Goal: Task Accomplishment & Management: Manage account settings

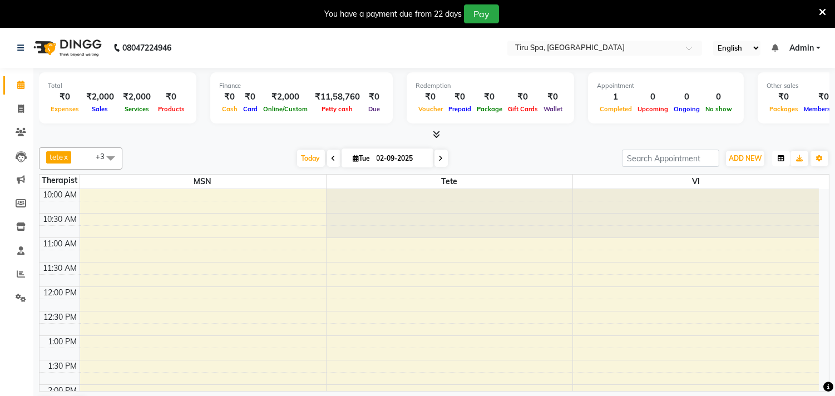
click at [783, 160] on icon "button" at bounding box center [781, 158] width 7 height 7
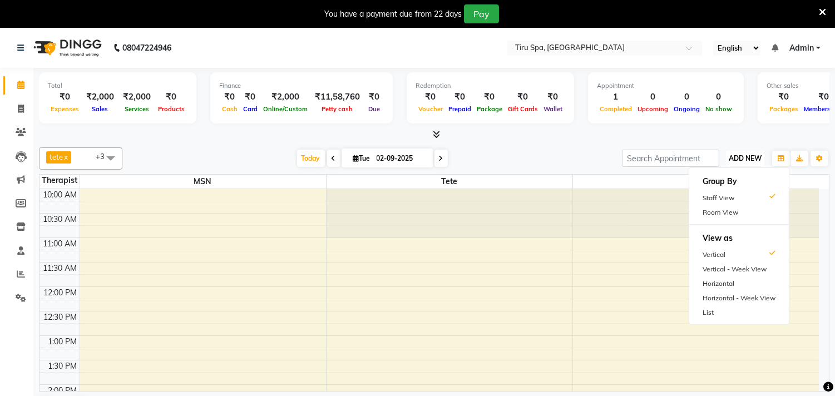
click at [760, 157] on span "ADD NEW" at bounding box center [745, 158] width 33 height 8
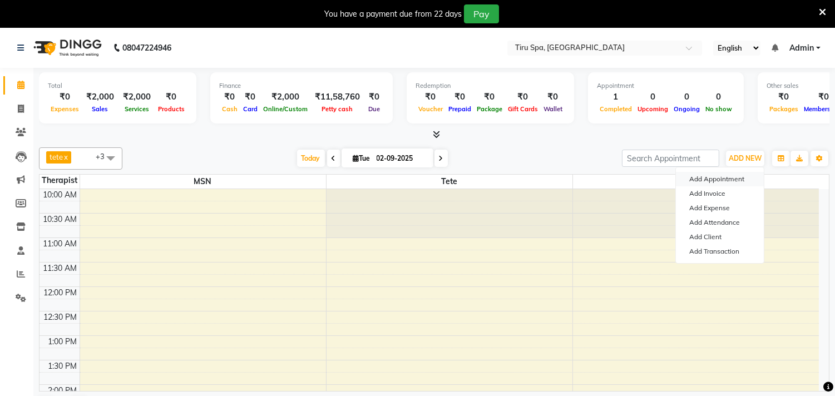
click at [713, 179] on button "Add Appointment" at bounding box center [720, 179] width 88 height 14
select select "tentative"
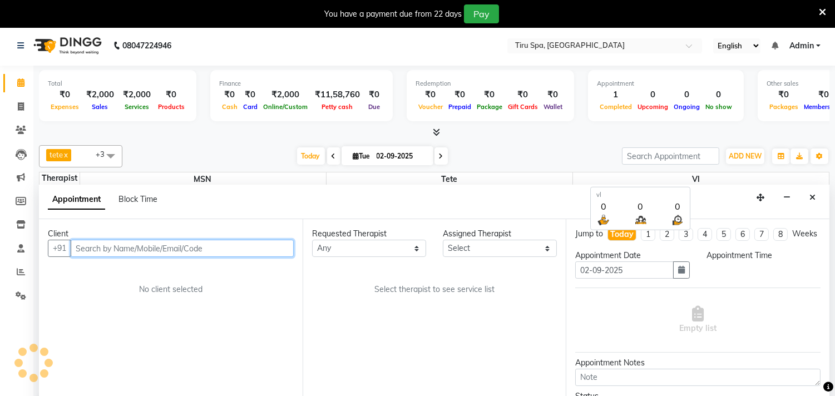
select select "660"
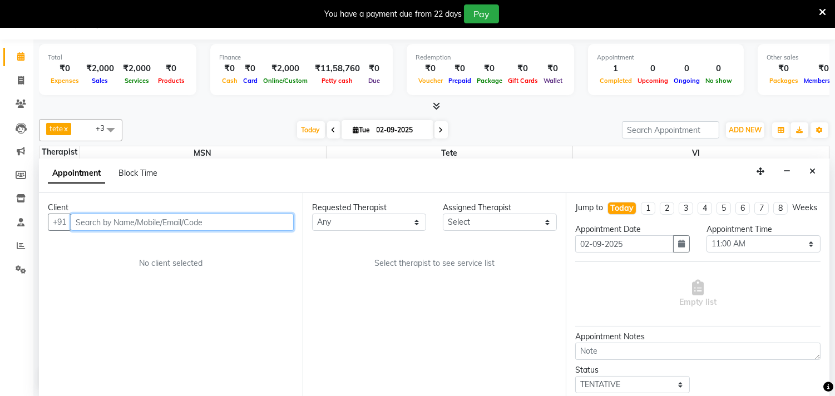
click at [196, 220] on input "text" at bounding box center [182, 222] width 223 height 17
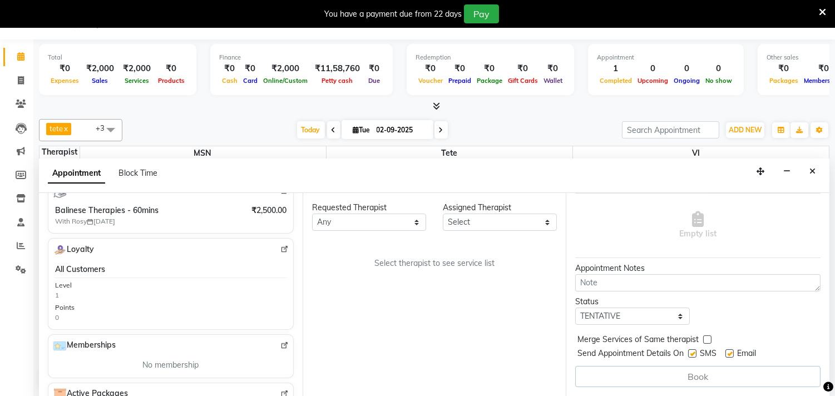
scroll to position [306, 0]
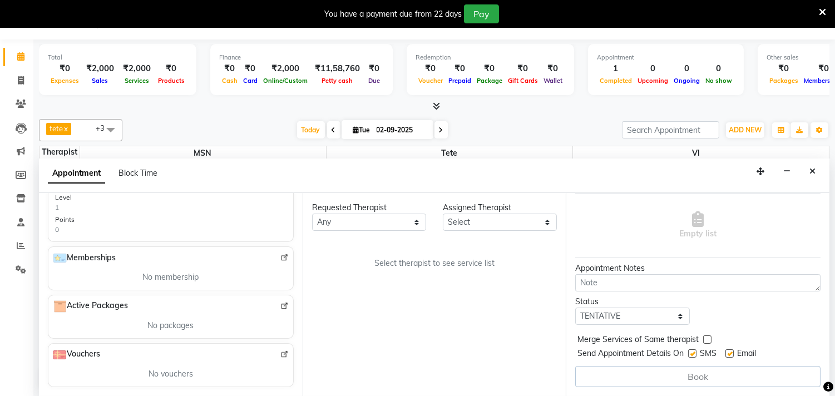
type input "9819949743"
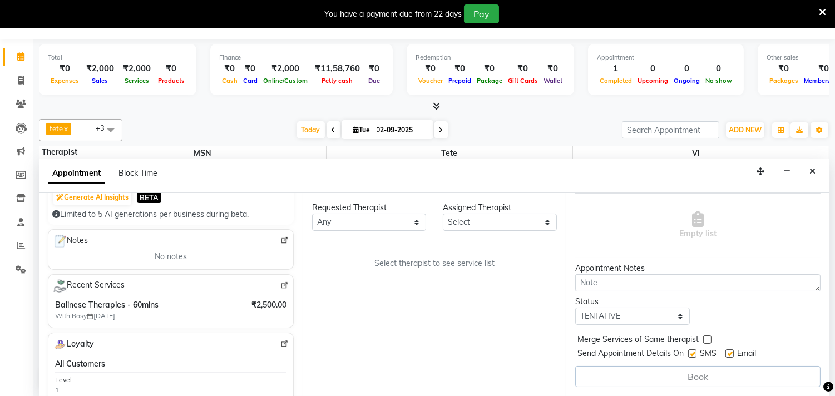
scroll to position [0, 0]
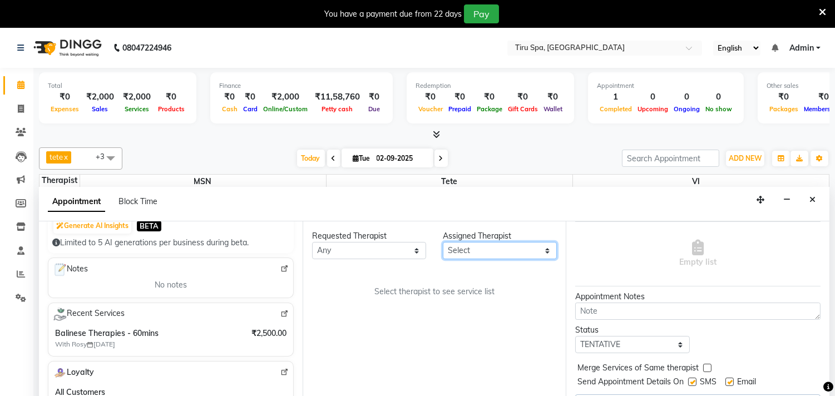
click at [546, 249] on select "Select judy MSN Rosy salem stacy tete vl" at bounding box center [500, 250] width 114 height 17
select select "69855"
click at [443, 242] on select "Select judy MSN Rosy salem stacy tete vl" at bounding box center [500, 250] width 114 height 17
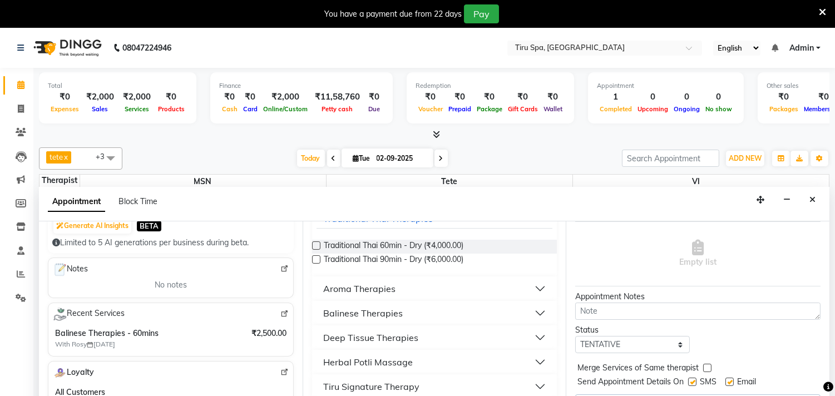
scroll to position [62, 0]
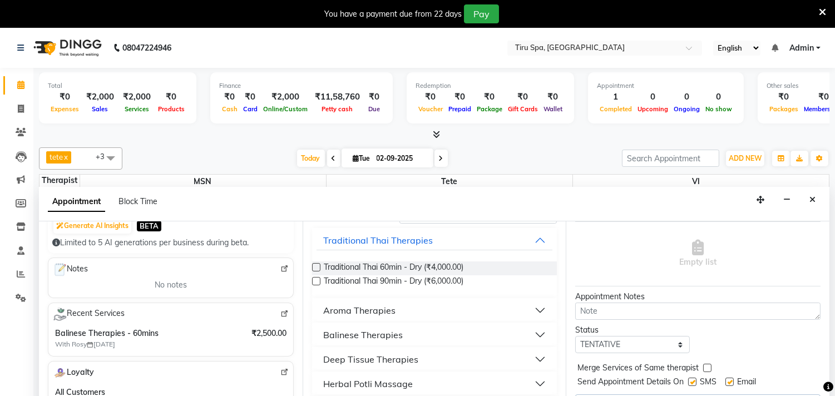
click at [346, 331] on div "Balinese Therapies" at bounding box center [363, 334] width 80 height 13
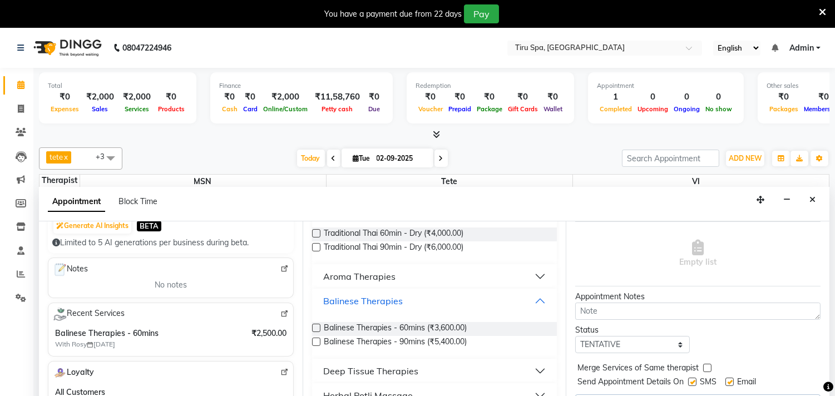
scroll to position [123, 0]
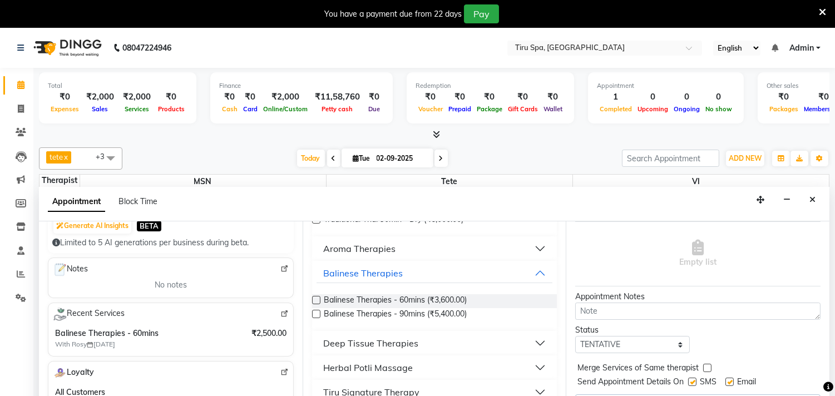
click at [320, 300] on label at bounding box center [316, 300] width 8 height 8
click at [319, 300] on input "checkbox" at bounding box center [315, 301] width 7 height 7
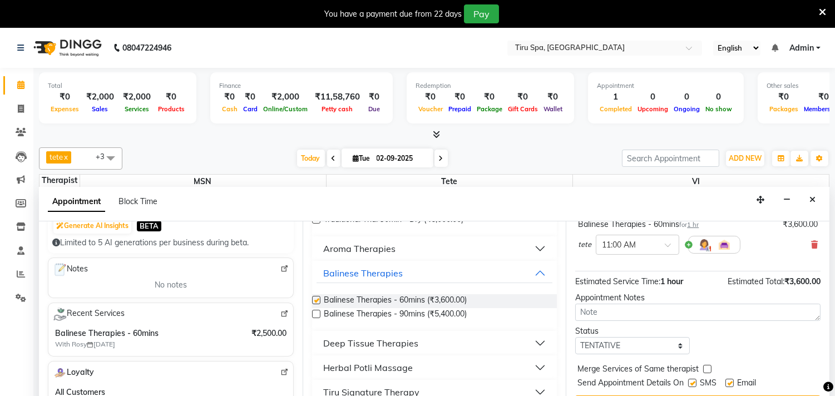
checkbox input "false"
click at [666, 253] on span at bounding box center [672, 249] width 14 height 12
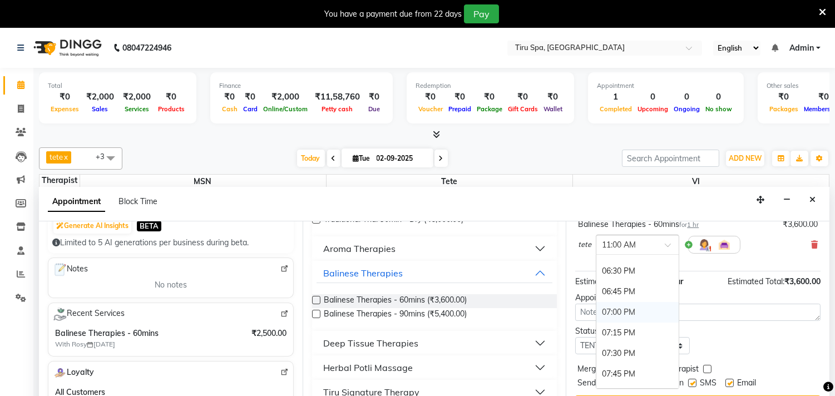
scroll to position [556, 0]
click at [626, 379] on div "07:00 PM" at bounding box center [637, 374] width 82 height 21
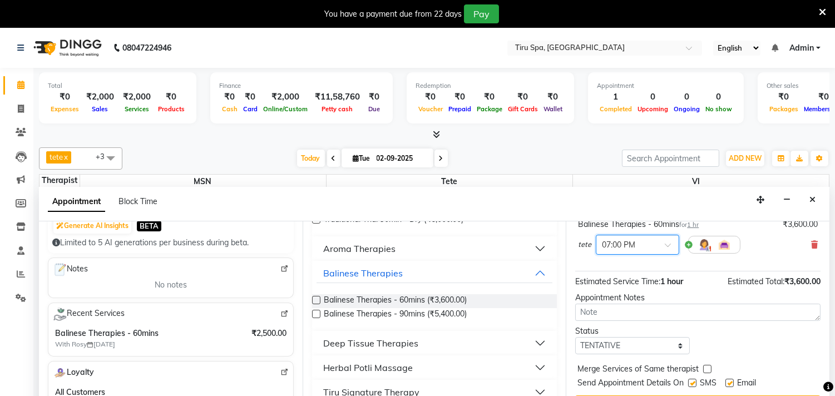
scroll to position [90, 0]
click at [677, 346] on select "Select TENTATIVE CONFIRM CHECK-IN UPCOMING" at bounding box center [632, 345] width 114 height 17
select select "check-in"
click at [575, 337] on select "Select TENTATIVE CONFIRM CHECK-IN UPCOMING" at bounding box center [632, 345] width 114 height 17
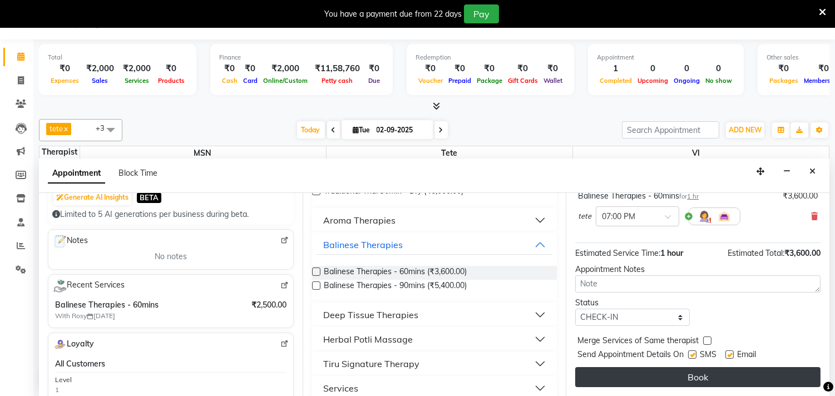
click at [711, 381] on button "Book" at bounding box center [697, 377] width 245 height 20
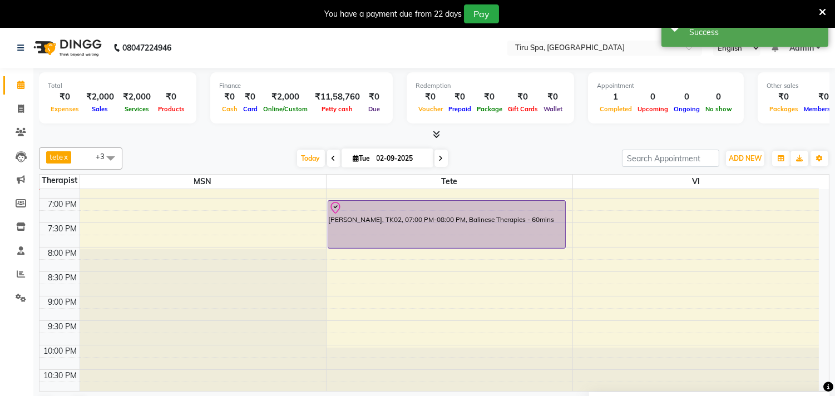
scroll to position [432, 0]
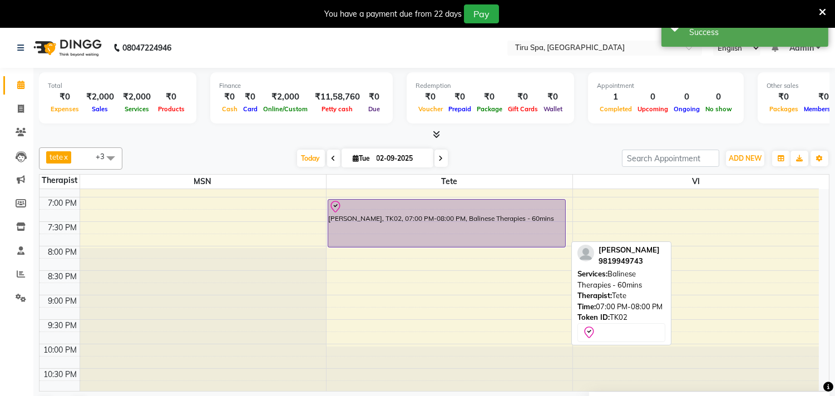
click at [475, 221] on div "[PERSON_NAME], TK02, 07:00 PM-08:00 PM, Balinese Therapies - 60mins" at bounding box center [447, 223] width 238 height 47
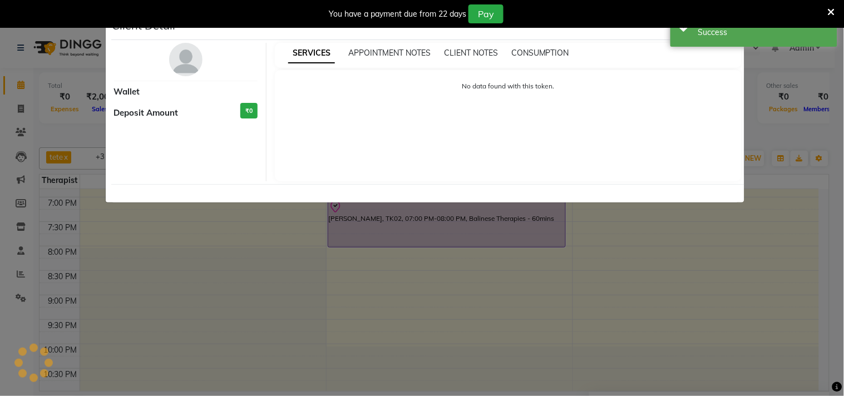
select select "8"
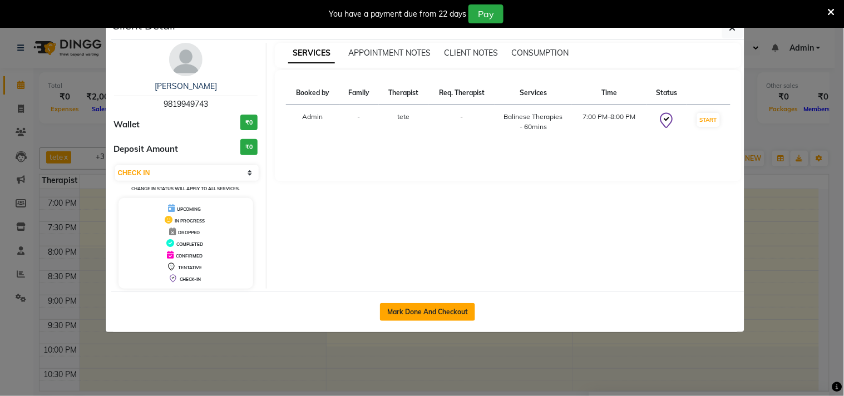
click at [414, 311] on button "Mark Done And Checkout" at bounding box center [427, 312] width 95 height 18
select select "722"
select select "service"
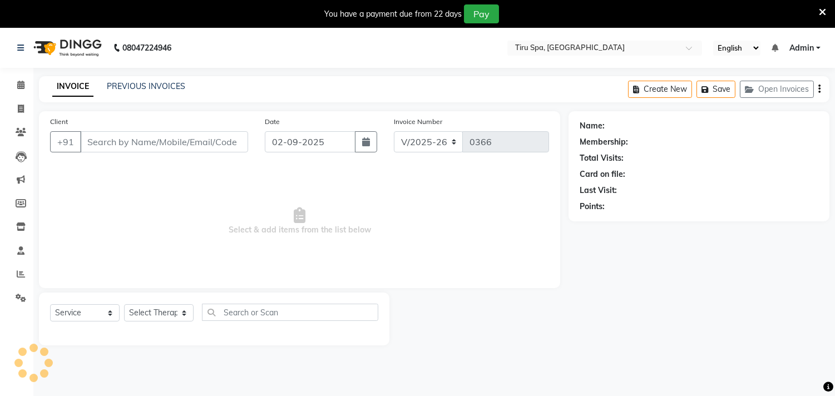
type input "9819949743"
select select "69855"
select select "1: Object"
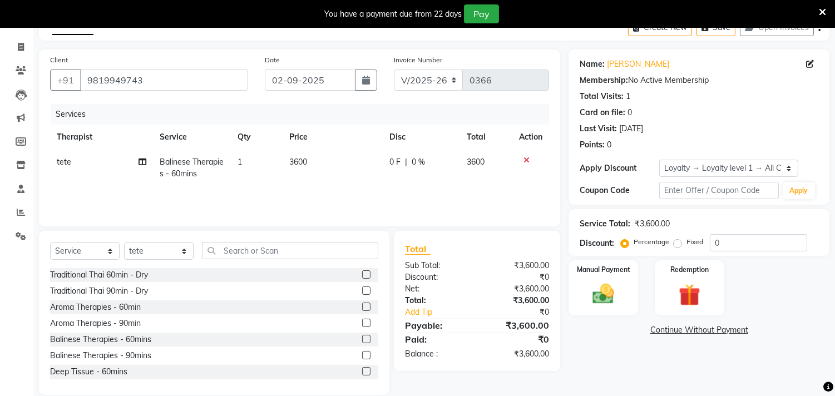
scroll to position [77, 0]
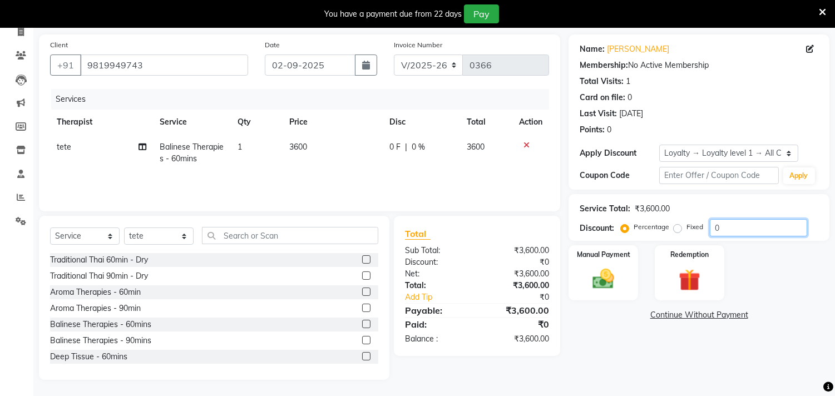
click at [715, 224] on input "0" at bounding box center [758, 227] width 97 height 17
click at [686, 226] on label "Fixed" at bounding box center [694, 227] width 17 height 10
click at [676, 226] on input "Fixed" at bounding box center [680, 227] width 8 height 8
radio input "true"
click at [738, 229] on input "0" at bounding box center [758, 227] width 97 height 17
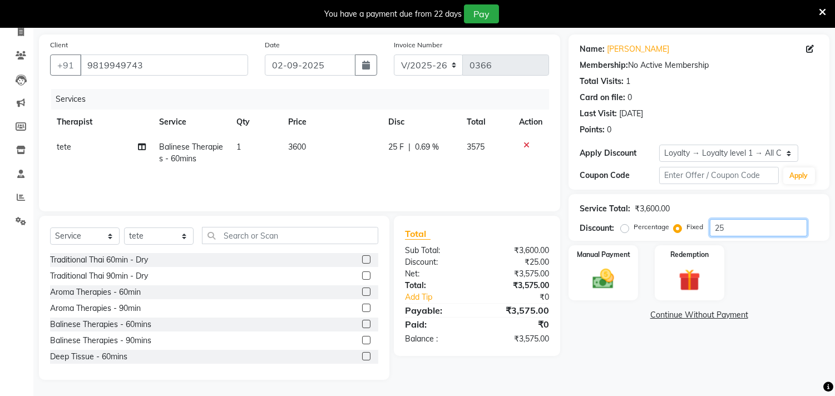
type input "2"
type input "1100"
click at [605, 269] on img at bounding box center [603, 279] width 37 height 26
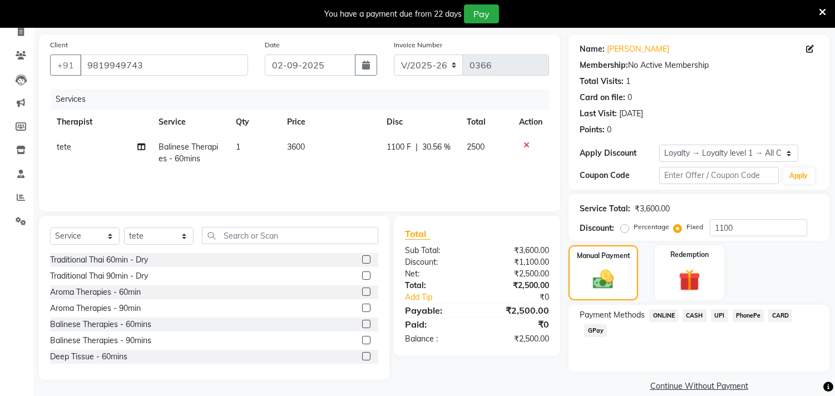
click at [720, 315] on span "UPI" at bounding box center [719, 315] width 17 height 13
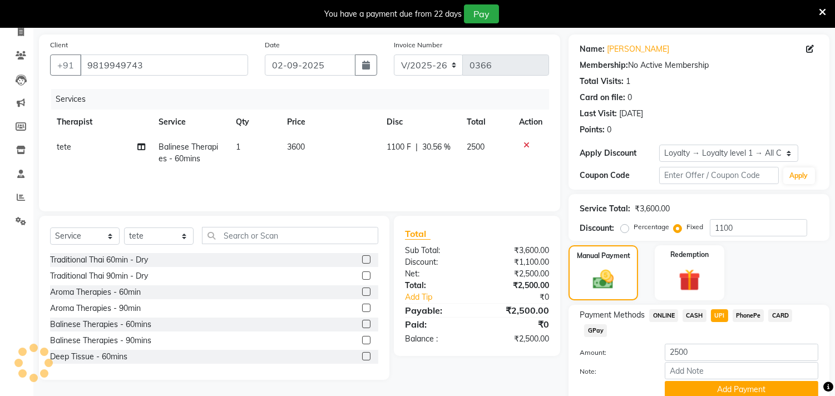
scroll to position [123, 0]
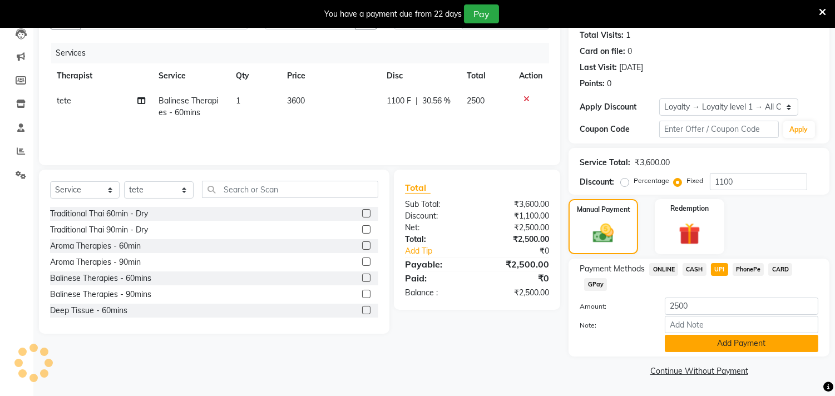
click at [727, 339] on button "Add Payment" at bounding box center [742, 343] width 154 height 17
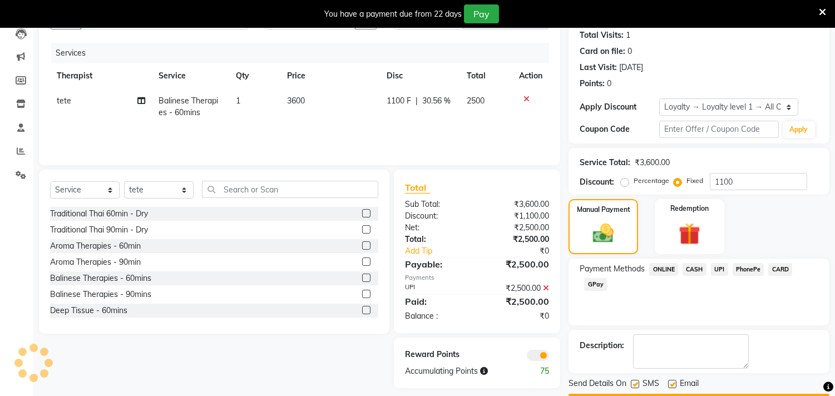
scroll to position [154, 0]
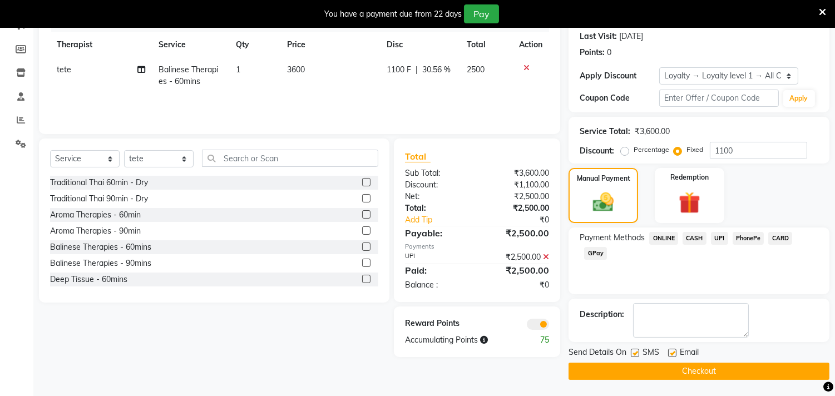
click at [703, 369] on button "Checkout" at bounding box center [698, 371] width 261 height 17
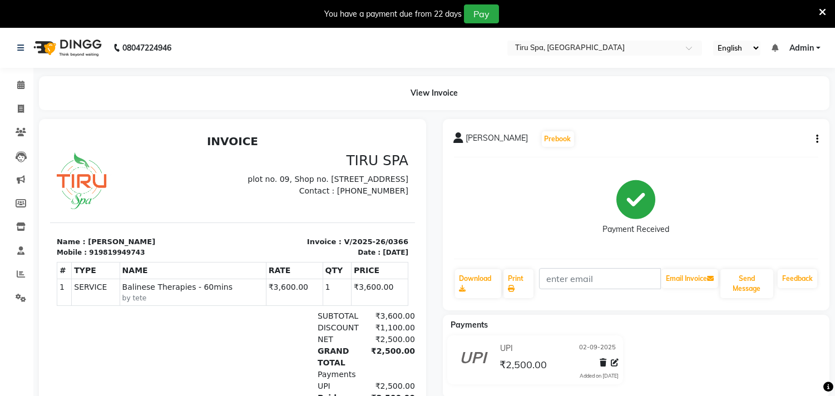
click at [97, 257] on div "919819949743" at bounding box center [117, 252] width 56 height 10
copy div "919819949743"
click at [280, 81] on div "View Invoice" at bounding box center [434, 93] width 790 height 34
drag, startPoint x: 275, startPoint y: 247, endPoint x: 212, endPoint y: 140, distance: 123.6
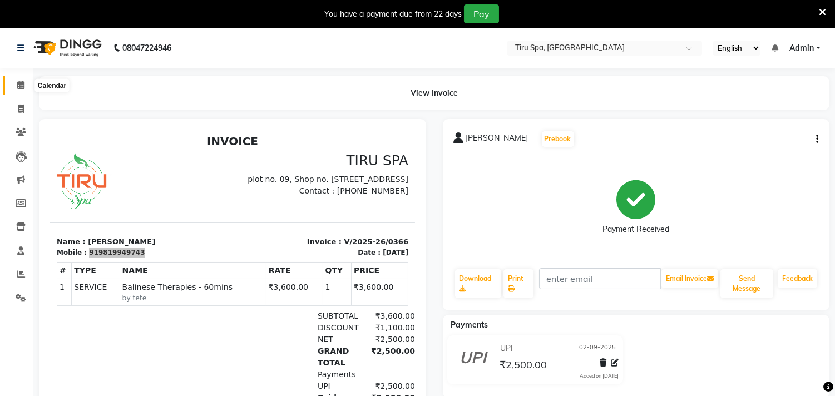
click at [21, 80] on span at bounding box center [20, 85] width 19 height 13
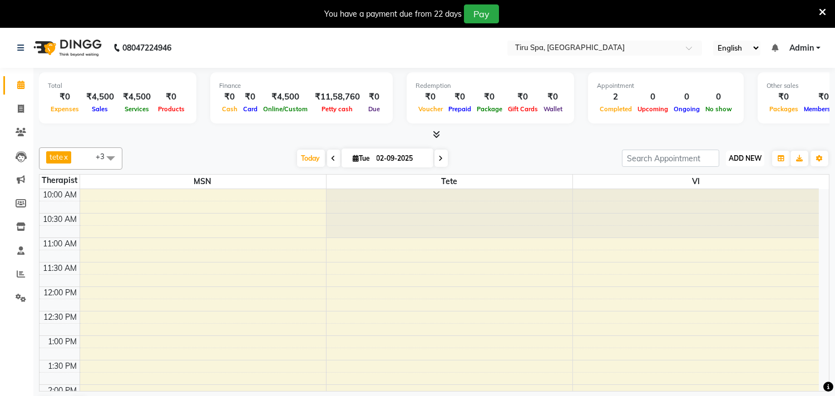
click at [745, 152] on button "ADD NEW Toggle Dropdown" at bounding box center [745, 159] width 38 height 16
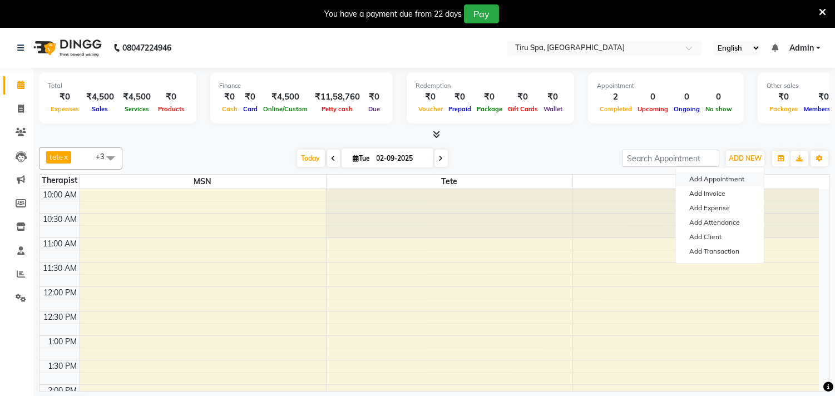
click at [709, 180] on button "Add Appointment" at bounding box center [720, 179] width 88 height 14
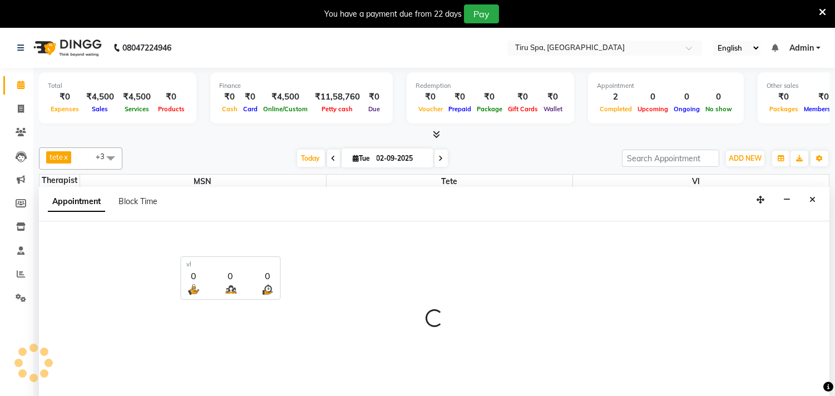
select select "660"
select select "tentative"
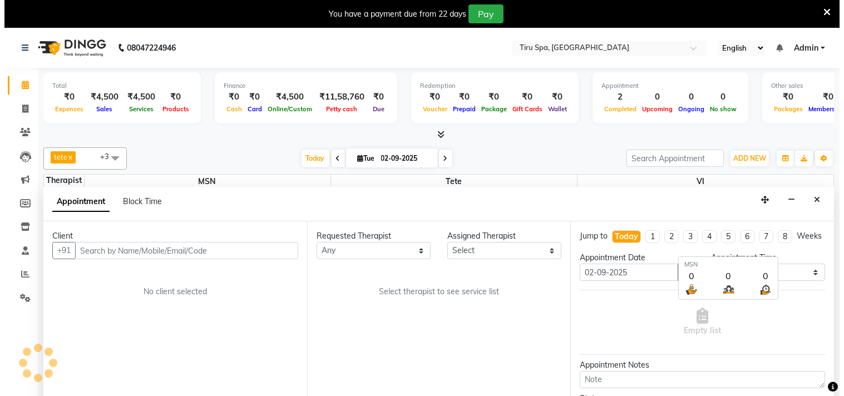
scroll to position [28, 0]
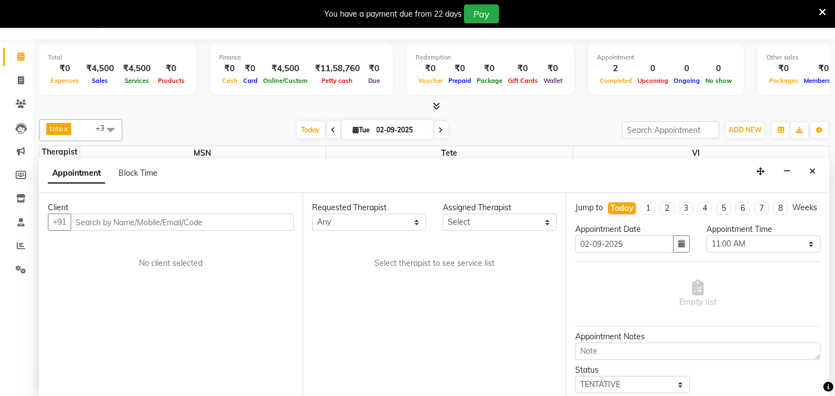
click at [134, 219] on input "text" at bounding box center [182, 222] width 223 height 17
type input "9702107729"
click at [267, 221] on span "Add Client" at bounding box center [270, 222] width 37 height 10
select select "22"
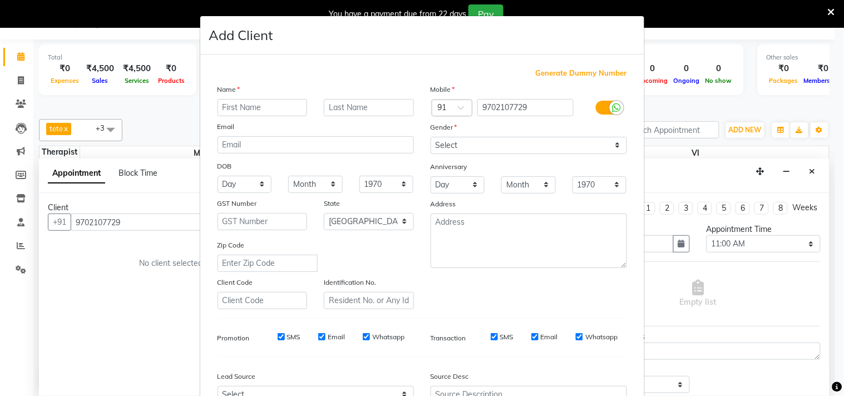
click at [263, 108] on input "text" at bounding box center [262, 107] width 90 height 17
type input "SHIRISHH"
click at [609, 145] on select "Select Male Female Other Prefer Not To Say" at bounding box center [529, 145] width 196 height 17
select select "male"
click at [431, 137] on select "Select Male Female Other Prefer Not To Say" at bounding box center [529, 145] width 196 height 17
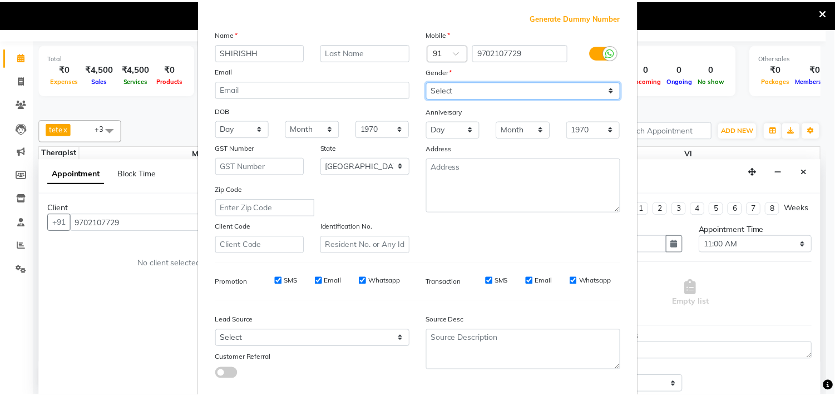
scroll to position [118, 0]
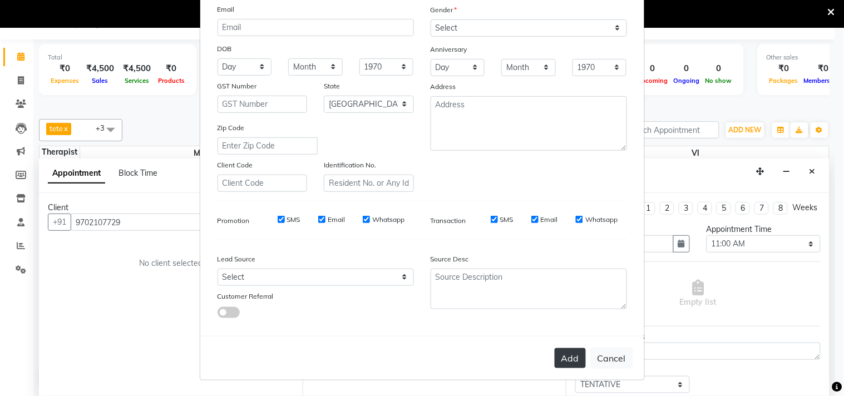
click at [570, 359] on button "Add" at bounding box center [570, 358] width 31 height 20
select select
select select "null"
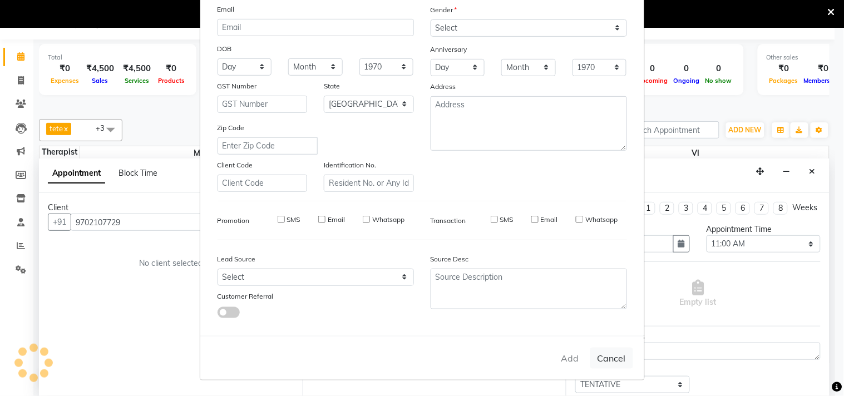
select select
checkbox input "false"
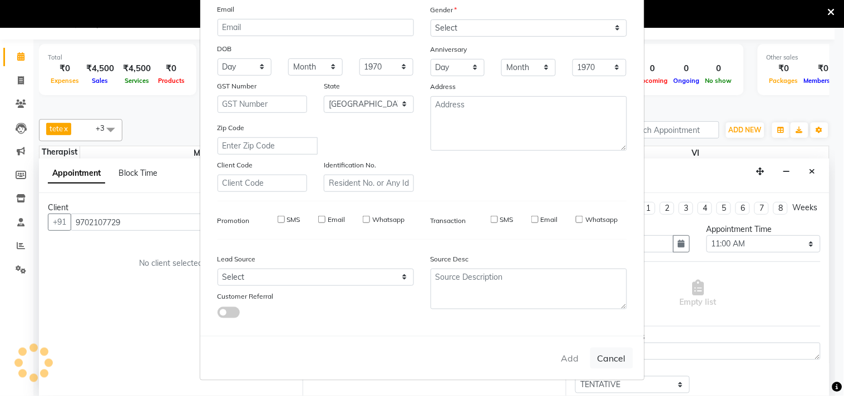
checkbox input "false"
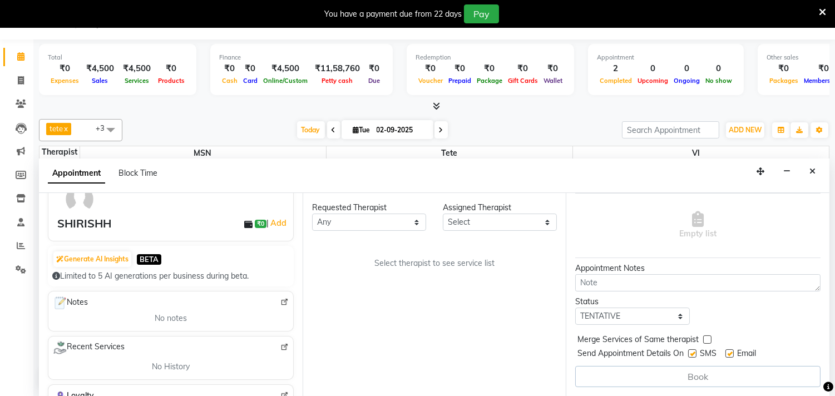
scroll to position [79, 0]
click at [510, 210] on div "Assigned Therapist" at bounding box center [500, 208] width 114 height 12
click at [541, 216] on select "Select judy MSN Rosy salem stacy tete vl" at bounding box center [500, 222] width 114 height 17
select select "69855"
click at [443, 214] on select "Select judy MSN Rosy salem stacy tete vl" at bounding box center [500, 222] width 114 height 17
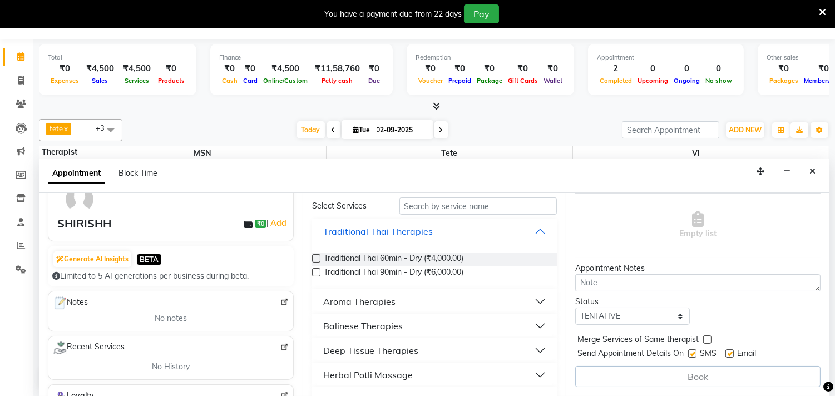
scroll to position [62, 0]
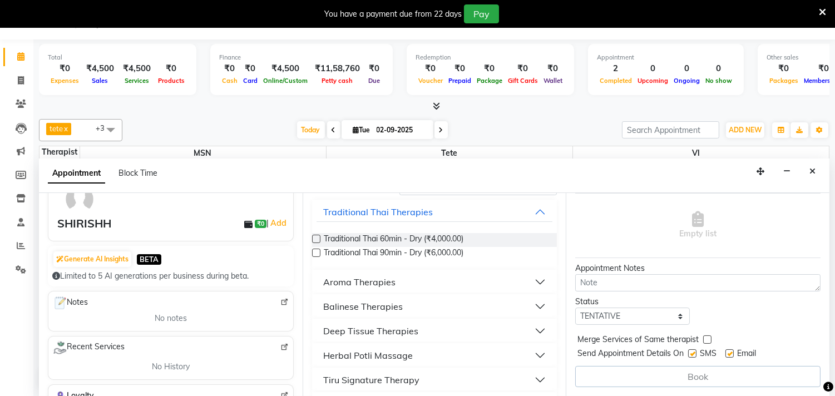
click at [338, 327] on div "Deep Tissue Therapies" at bounding box center [370, 330] width 95 height 13
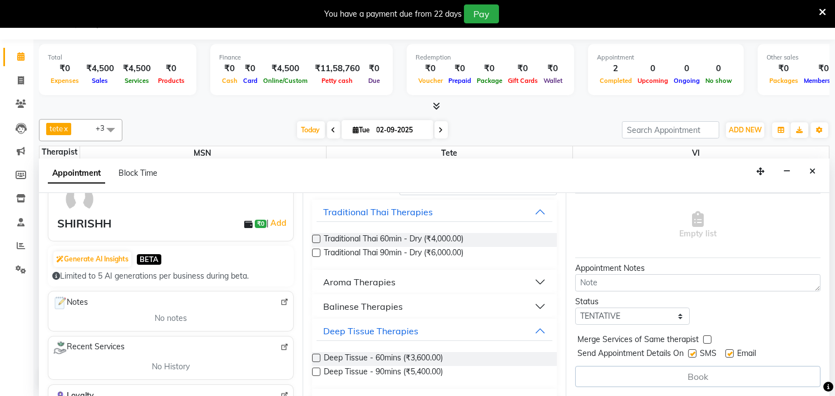
click at [315, 357] on label at bounding box center [316, 358] width 8 height 8
click at [315, 357] on input "checkbox" at bounding box center [315, 358] width 7 height 7
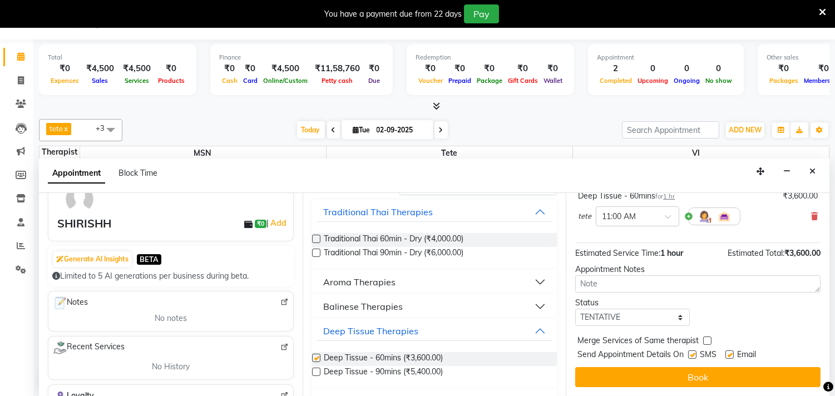
checkbox input "false"
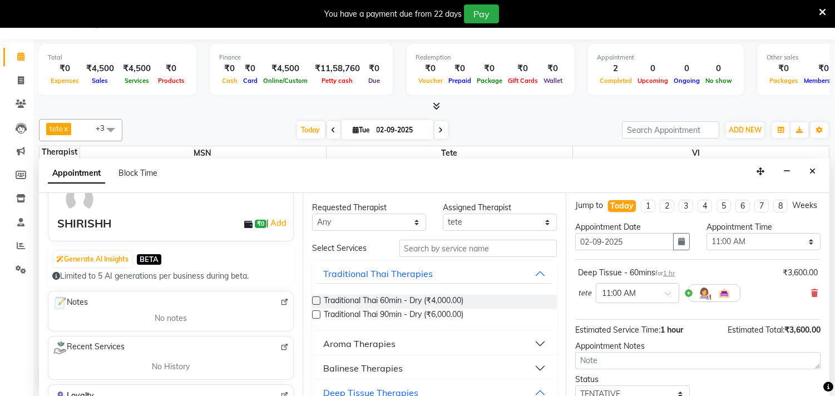
scroll to position [0, 0]
click at [670, 304] on span at bounding box center [672, 299] width 14 height 12
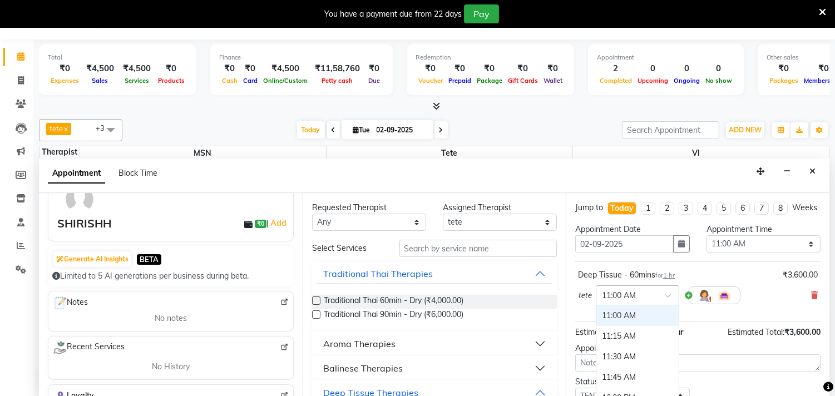
click at [614, 325] on div "11:00 AM" at bounding box center [637, 315] width 82 height 21
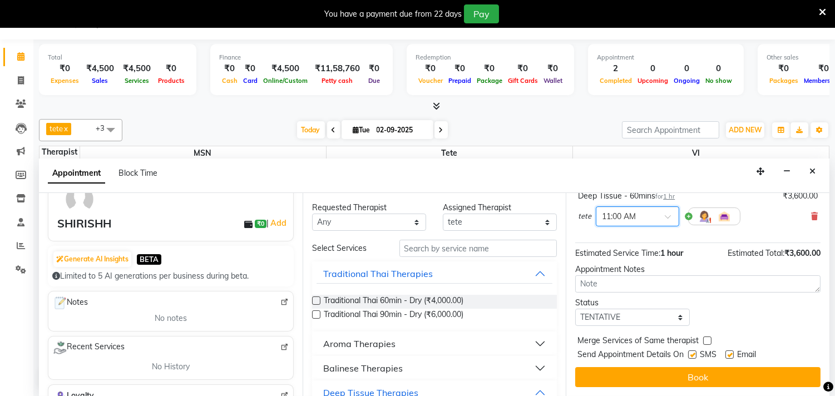
scroll to position [90, 0]
click at [675, 319] on select "Select TENTATIVE CONFIRM CHECK-IN UPCOMING" at bounding box center [632, 317] width 114 height 17
select select "check-in"
click at [575, 309] on select "Select TENTATIVE CONFIRM CHECK-IN UPCOMING" at bounding box center [632, 317] width 114 height 17
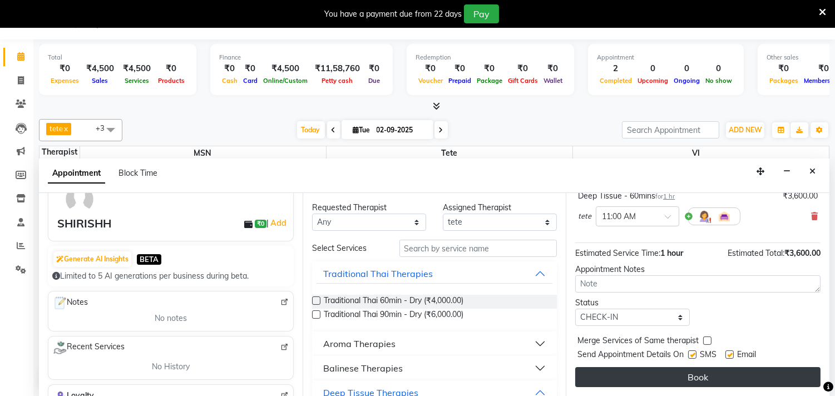
click at [682, 375] on button "Book" at bounding box center [697, 377] width 245 height 20
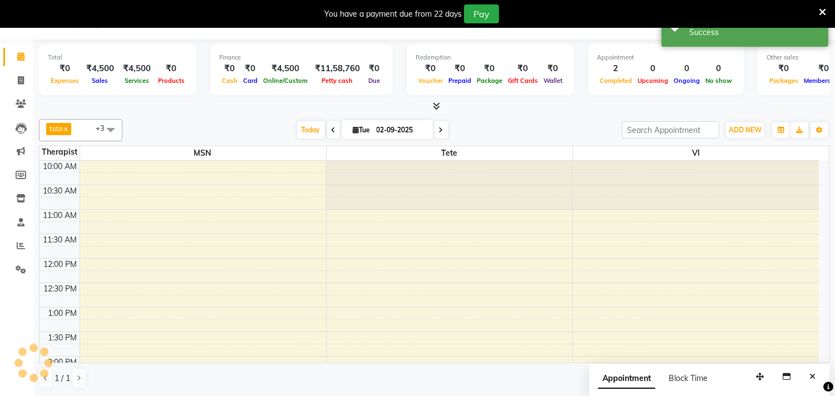
scroll to position [0, 0]
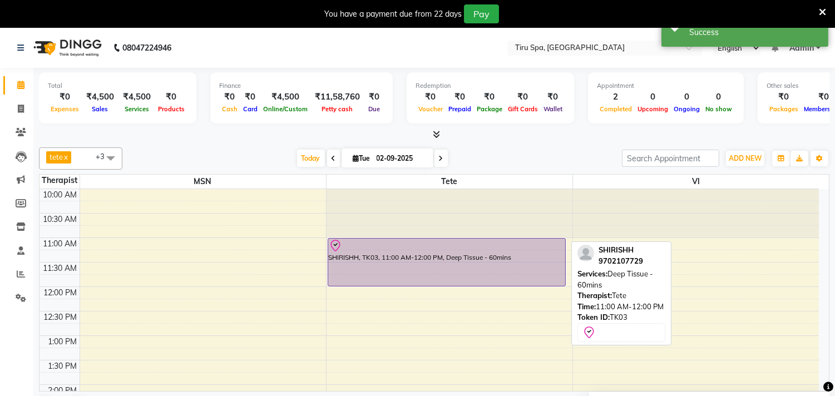
click at [473, 261] on div "SHIRISHH, TK03, 11:00 AM-12:00 PM, Deep Tissue - 60mins" at bounding box center [447, 262] width 238 height 47
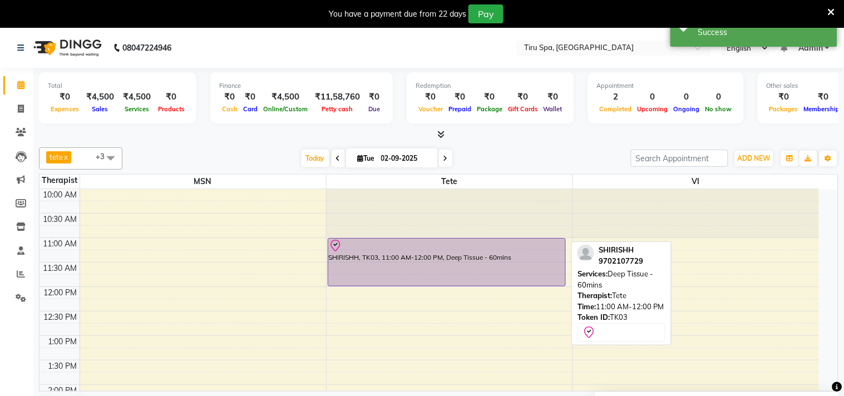
select select "8"
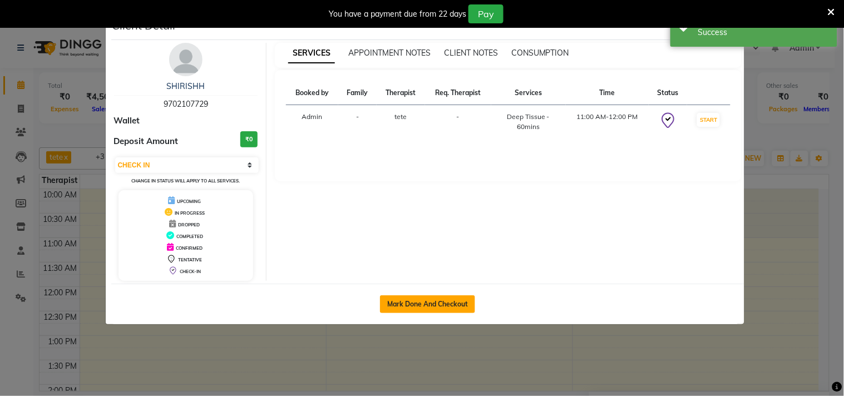
click at [420, 304] on button "Mark Done And Checkout" at bounding box center [427, 304] width 95 height 18
select select "service"
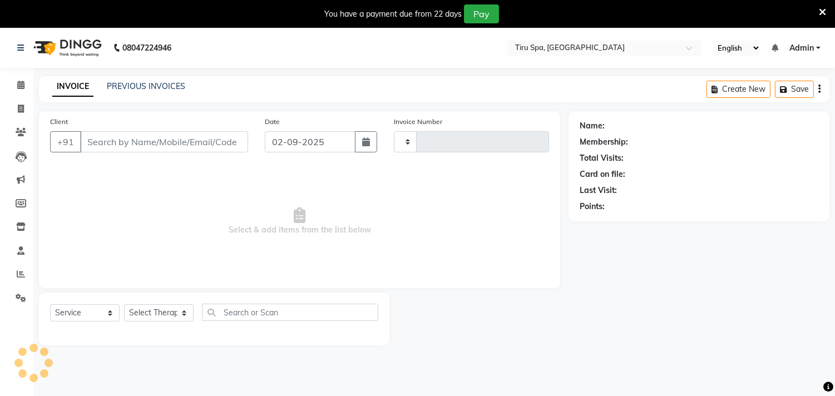
type input "0367"
select select "722"
type input "9702107729"
select select "69855"
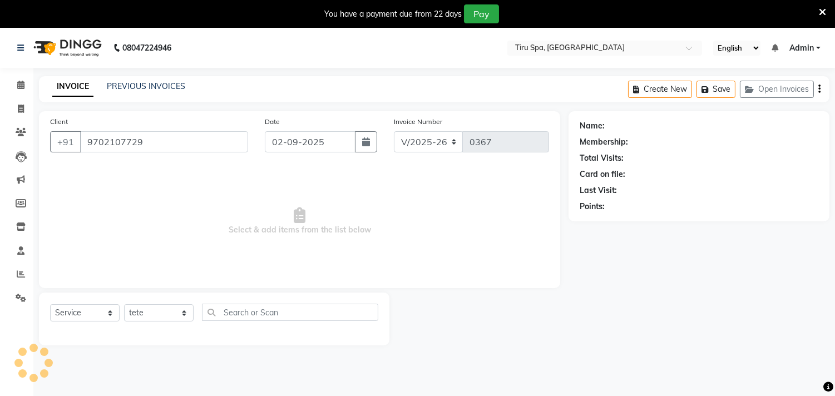
select select "1: Object"
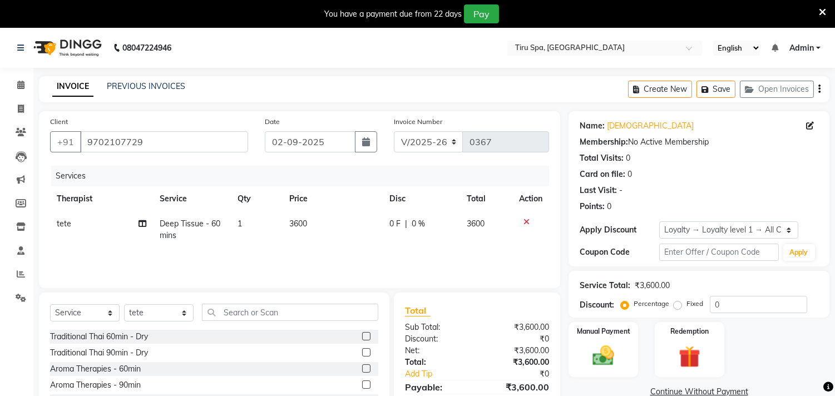
scroll to position [77, 0]
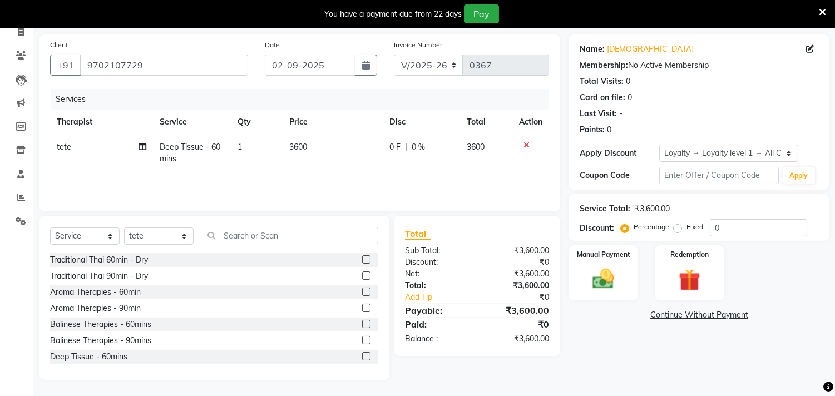
click at [686, 229] on label "Fixed" at bounding box center [694, 227] width 17 height 10
click at [676, 229] on input "Fixed" at bounding box center [680, 227] width 8 height 8
radio input "true"
click at [743, 223] on input "0" at bounding box center [758, 227] width 97 height 17
type input "2"
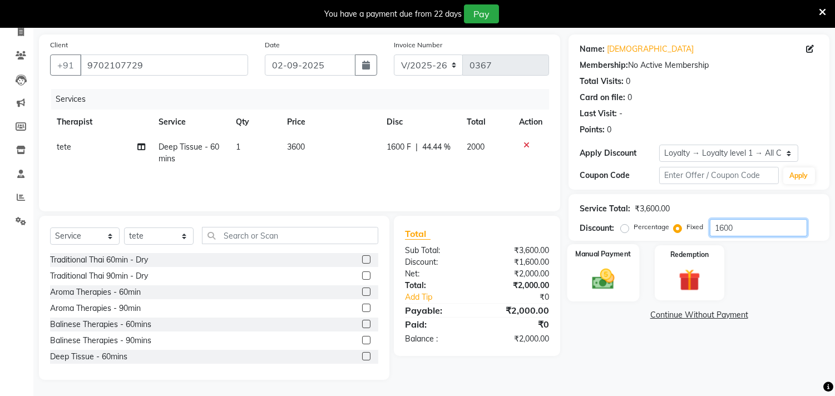
type input "1600"
click at [604, 271] on img at bounding box center [603, 279] width 37 height 26
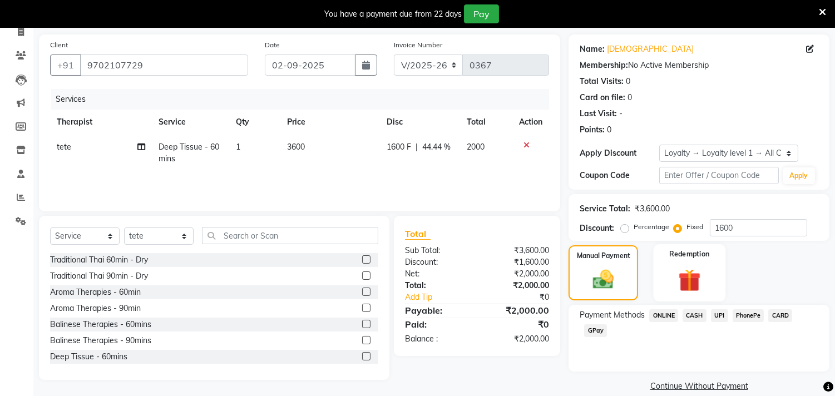
click at [687, 285] on img at bounding box center [689, 280] width 37 height 28
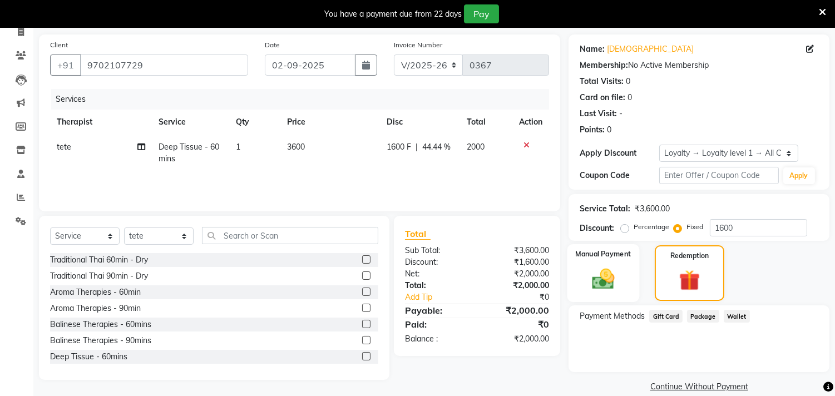
click at [607, 287] on img at bounding box center [603, 279] width 37 height 26
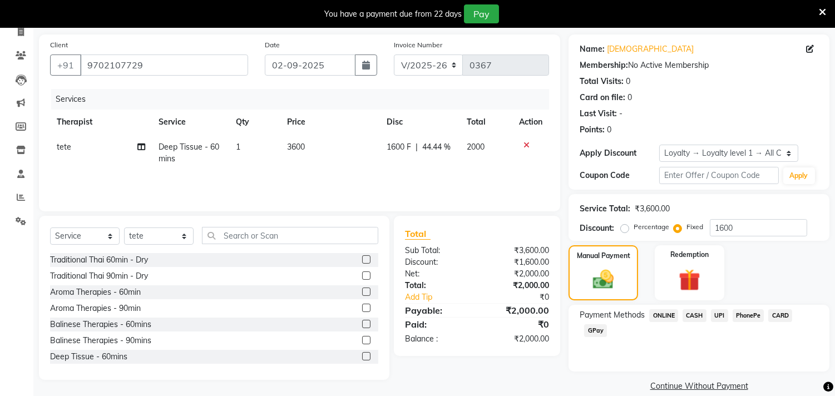
click at [694, 312] on span "CASH" at bounding box center [694, 315] width 24 height 13
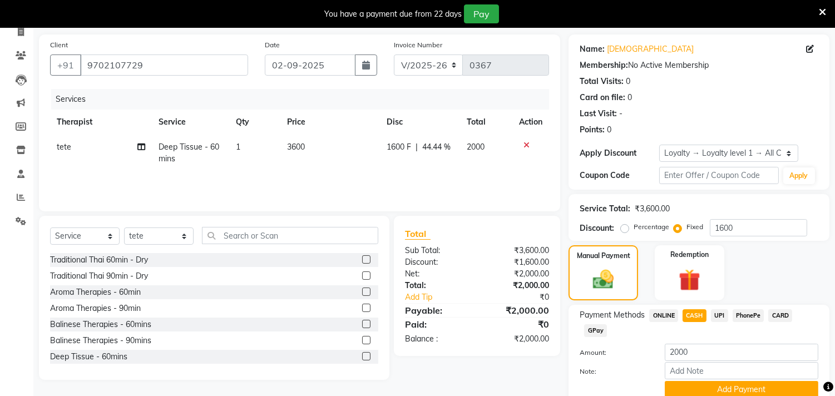
scroll to position [123, 0]
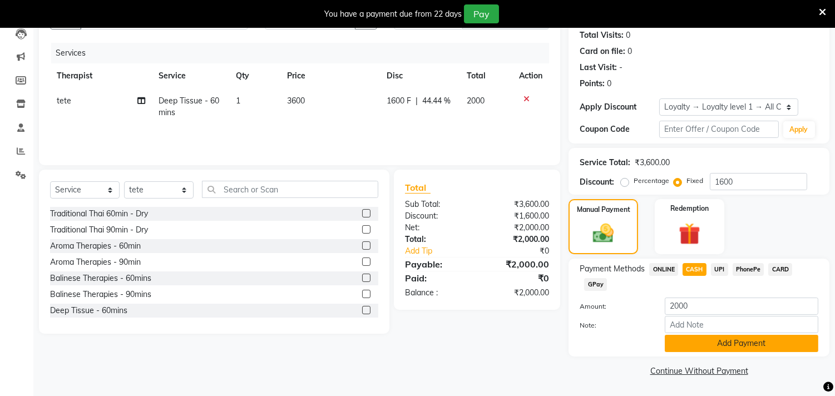
click at [710, 344] on button "Add Payment" at bounding box center [742, 343] width 154 height 17
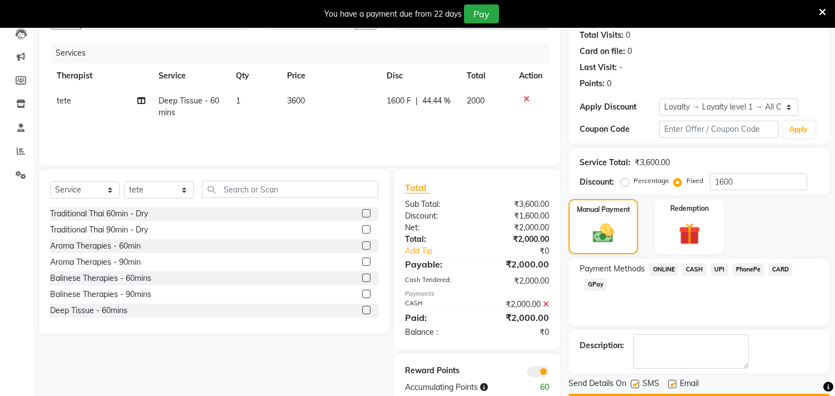
scroll to position [154, 0]
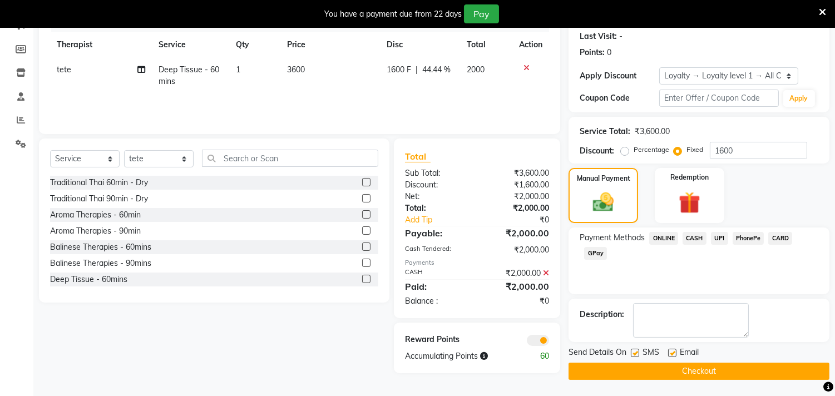
click at [706, 368] on button "Checkout" at bounding box center [698, 371] width 261 height 17
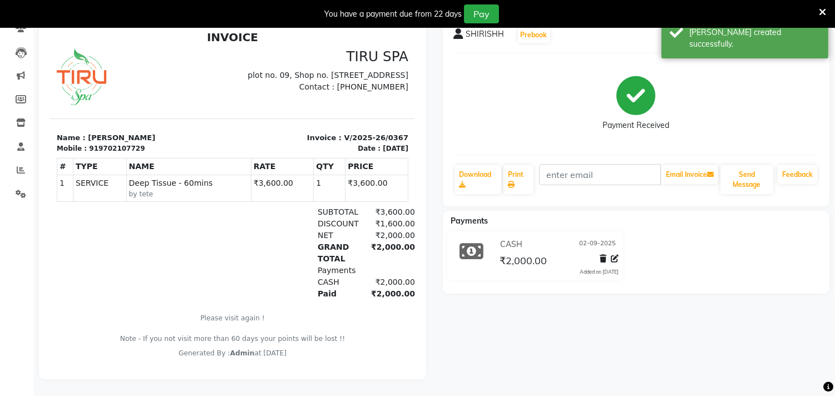
scroll to position [9, 0]
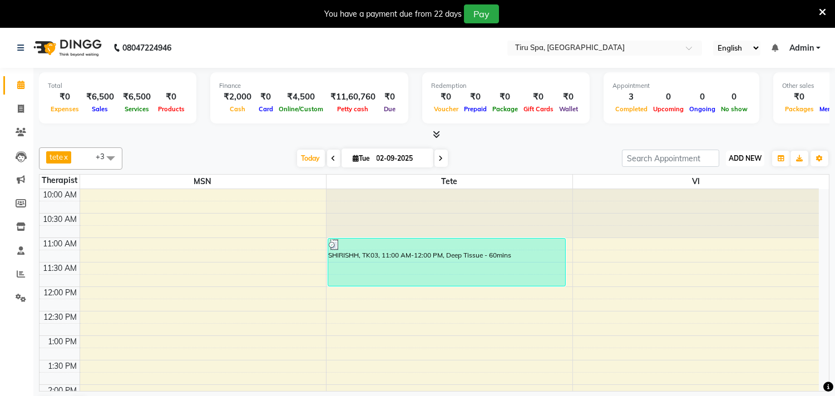
click at [755, 156] on span "ADD NEW" at bounding box center [745, 158] width 33 height 8
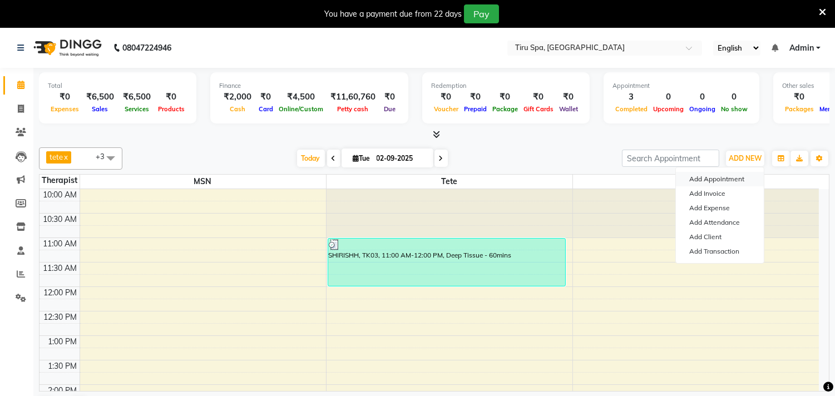
click at [730, 176] on button "Add Appointment" at bounding box center [720, 179] width 88 height 14
select select "tentative"
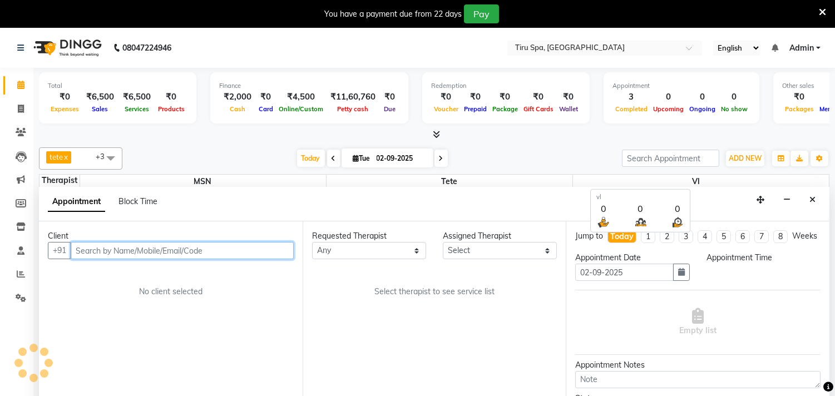
scroll to position [28, 0]
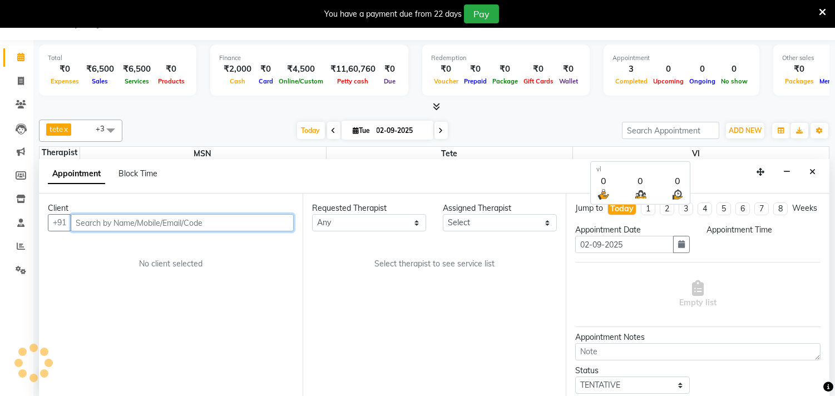
select select "660"
click at [165, 220] on input "text" at bounding box center [182, 222] width 223 height 17
paste input "9631991989"
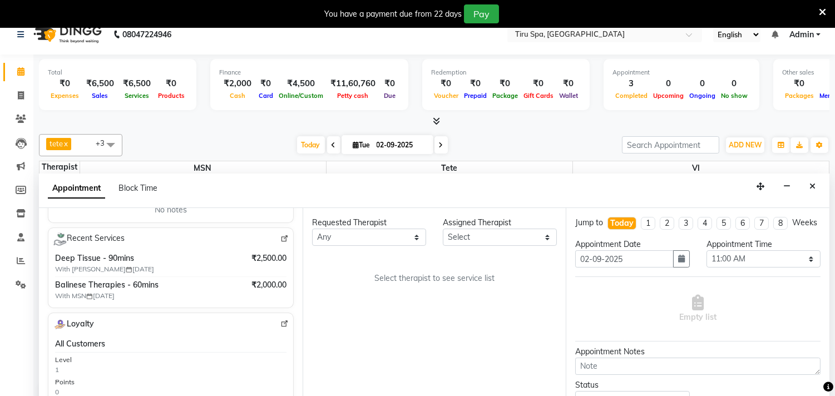
scroll to position [0, 0]
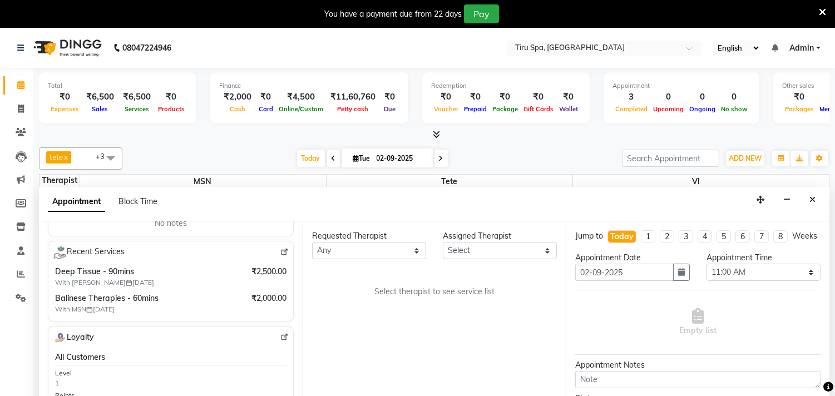
type input "9631991989"
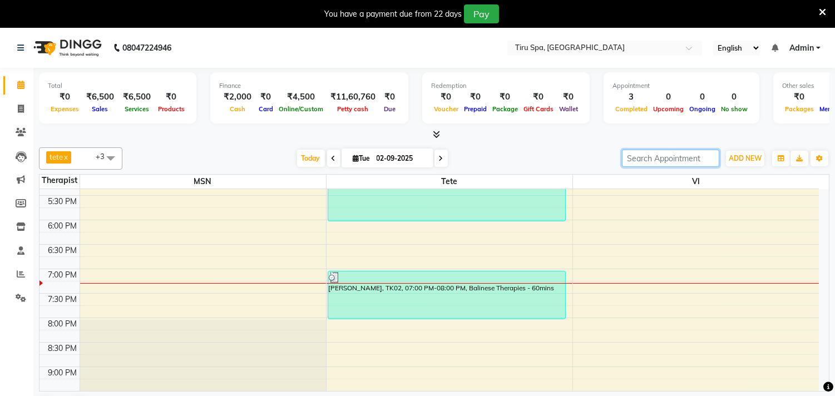
click at [691, 162] on input "search" at bounding box center [670, 158] width 97 height 17
click at [734, 157] on span "ADD NEW" at bounding box center [745, 158] width 33 height 8
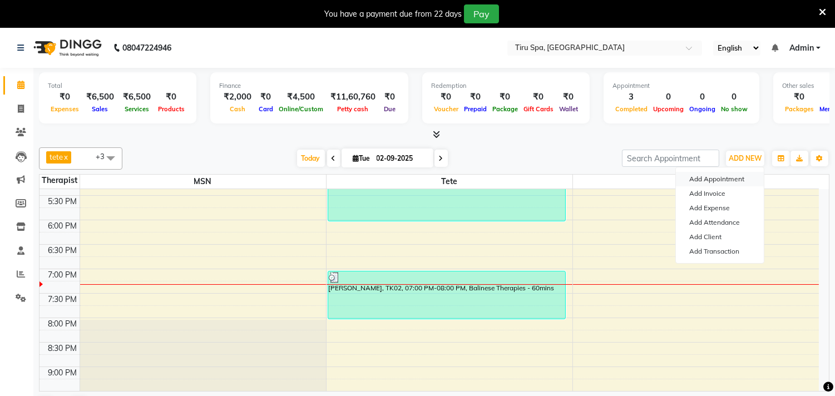
click at [718, 178] on button "Add Appointment" at bounding box center [720, 179] width 88 height 14
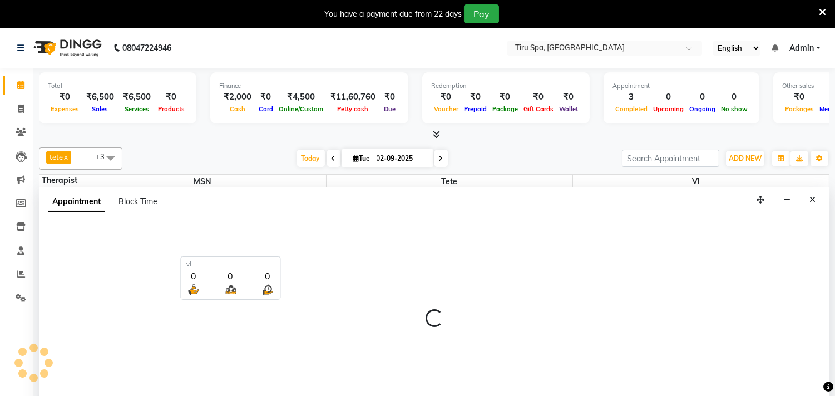
select select "660"
select select "tentative"
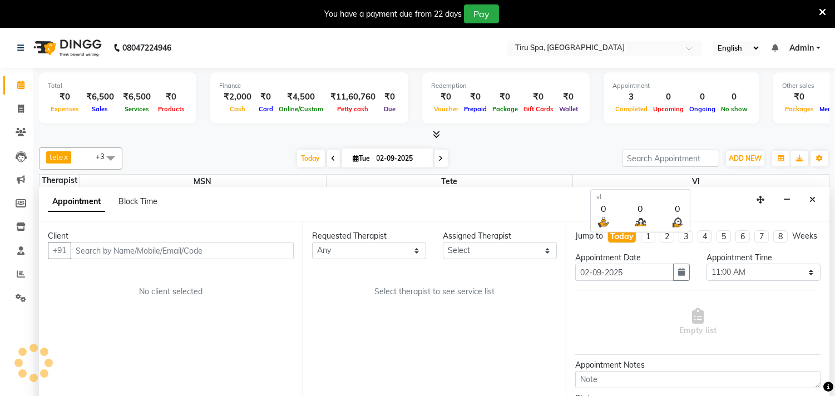
scroll to position [28, 0]
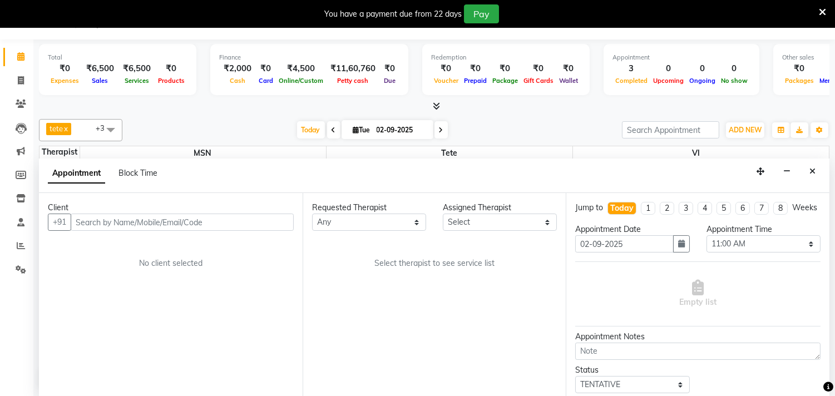
click at [138, 219] on input "text" at bounding box center [182, 222] width 223 height 17
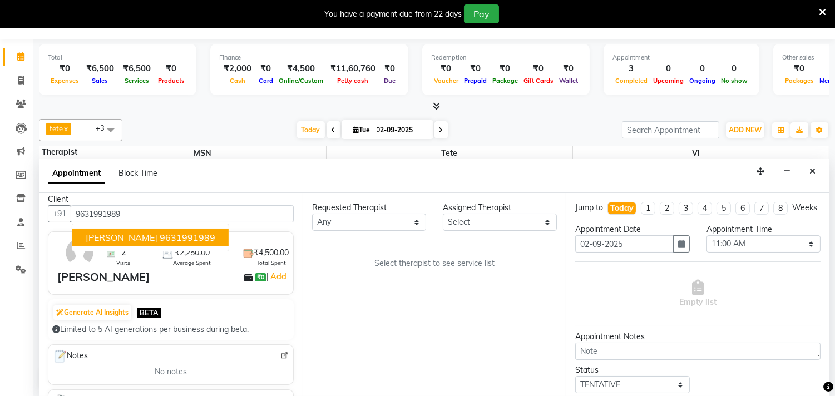
scroll to position [0, 0]
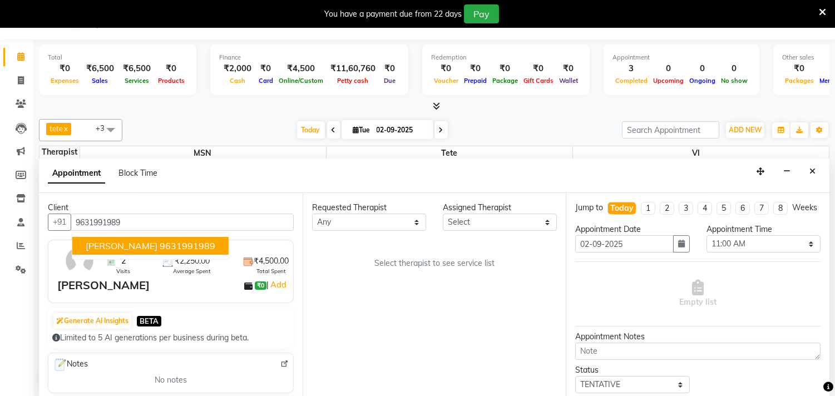
type input "9631991989"
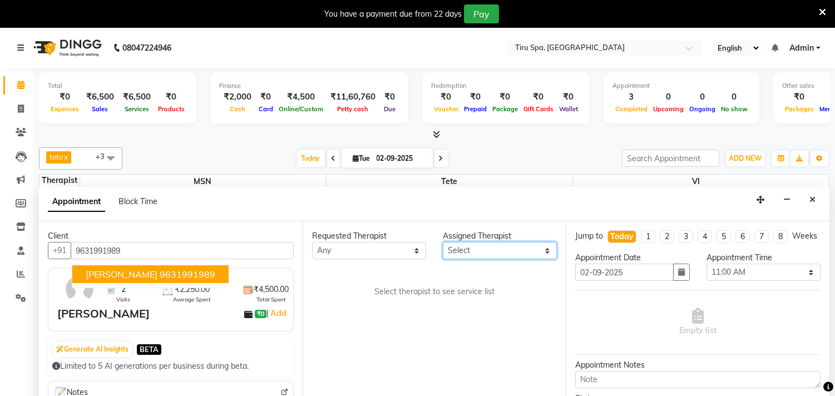
click at [546, 251] on select "Select [PERSON_NAME] MSN Rosy [PERSON_NAME] tete vl" at bounding box center [500, 250] width 114 height 17
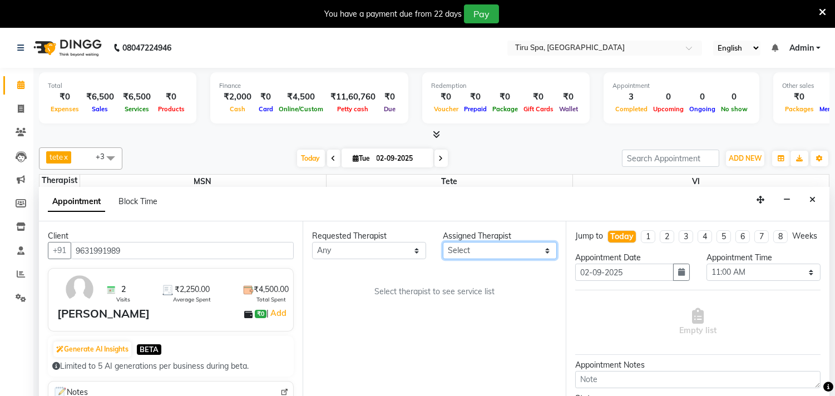
select select "11017"
click at [443, 242] on select "Select [PERSON_NAME] MSN Rosy [PERSON_NAME] tete vl" at bounding box center [500, 250] width 114 height 17
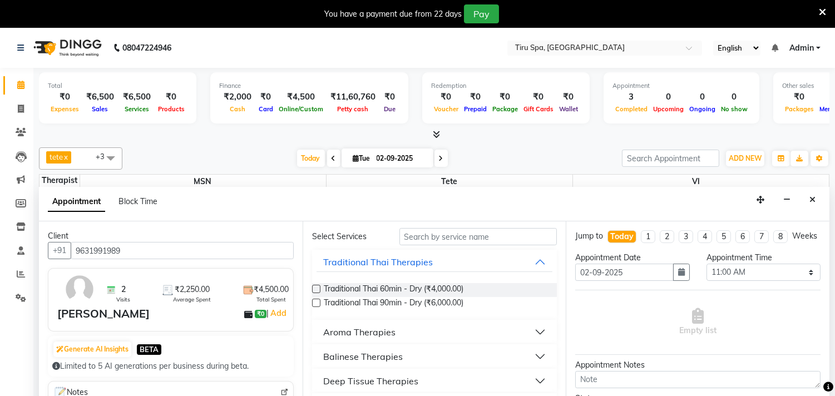
scroll to position [62, 0]
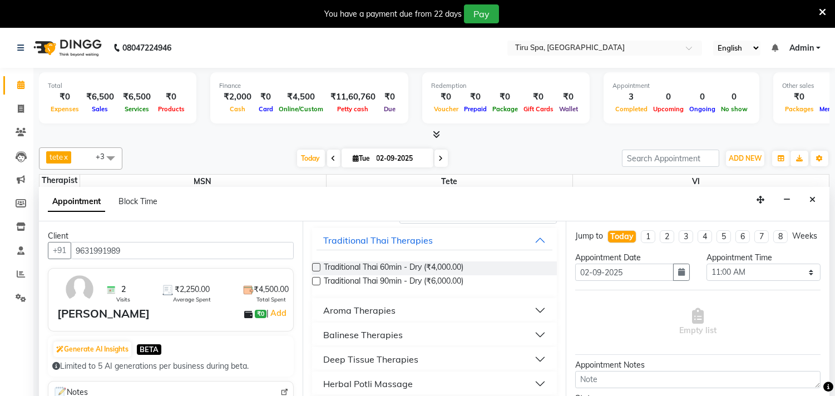
click at [348, 358] on div "Deep Tissue Therapies" at bounding box center [370, 359] width 95 height 13
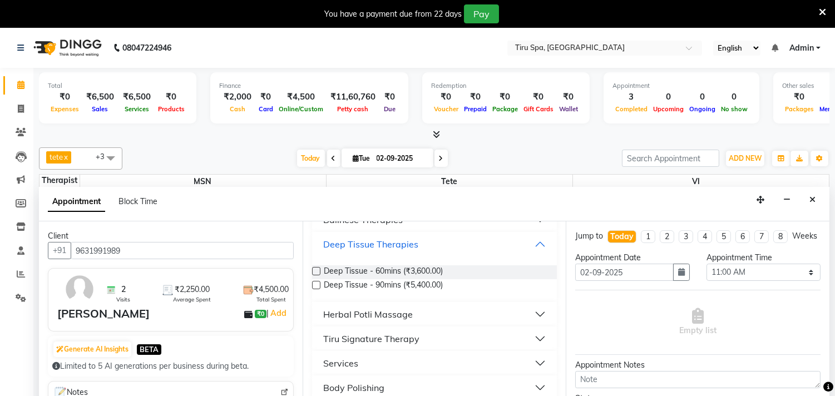
scroll to position [185, 0]
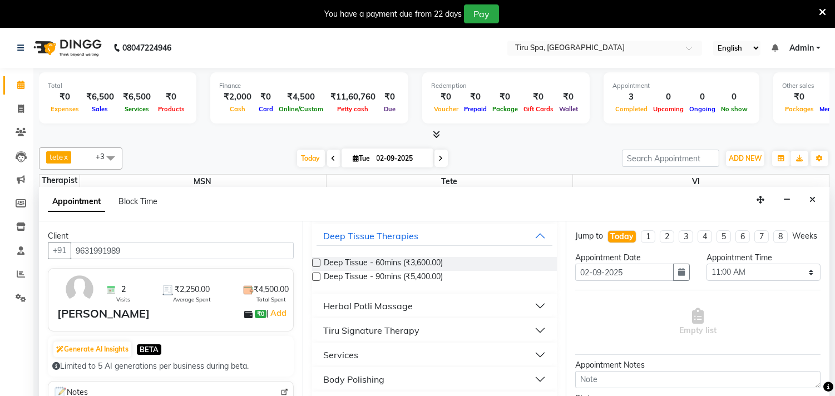
drag, startPoint x: 315, startPoint y: 262, endPoint x: 315, endPoint y: 268, distance: 5.6
click at [315, 268] on div at bounding box center [315, 265] width 7 height 12
click at [316, 263] on label at bounding box center [316, 263] width 8 height 8
click at [316, 263] on input "checkbox" at bounding box center [315, 263] width 7 height 7
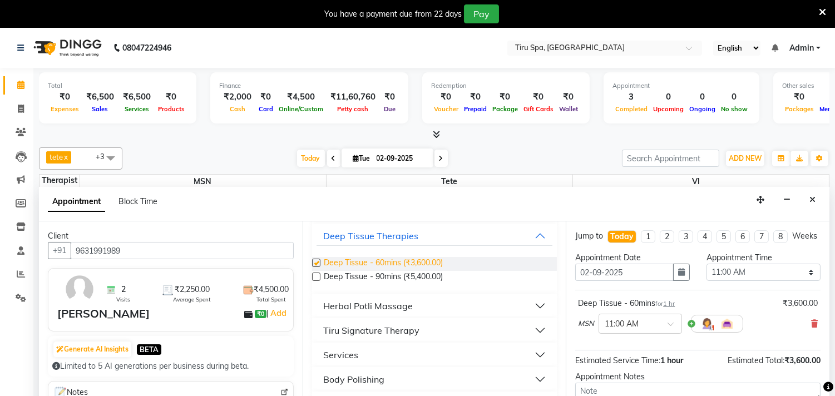
checkbox input "false"
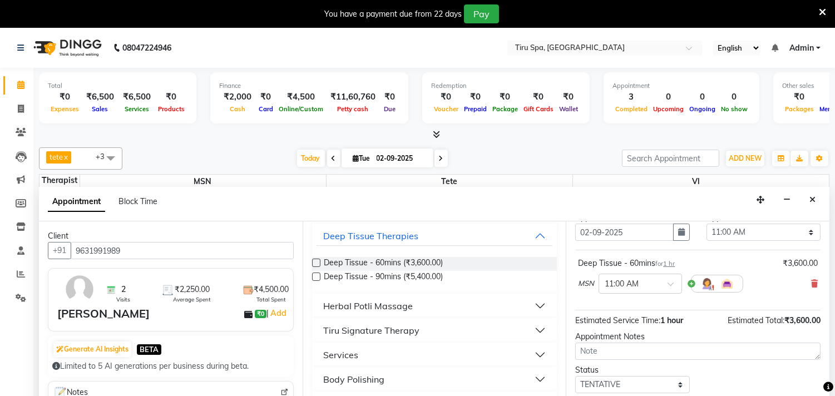
scroll to position [62, 0]
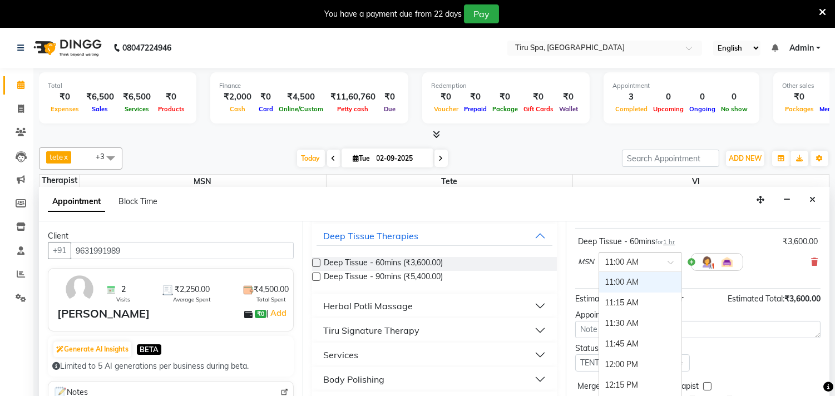
click at [671, 271] on span at bounding box center [674, 266] width 14 height 12
click at [629, 329] on div "07:00 PM" at bounding box center [640, 323] width 82 height 21
click at [666, 267] on div at bounding box center [640, 261] width 82 height 12
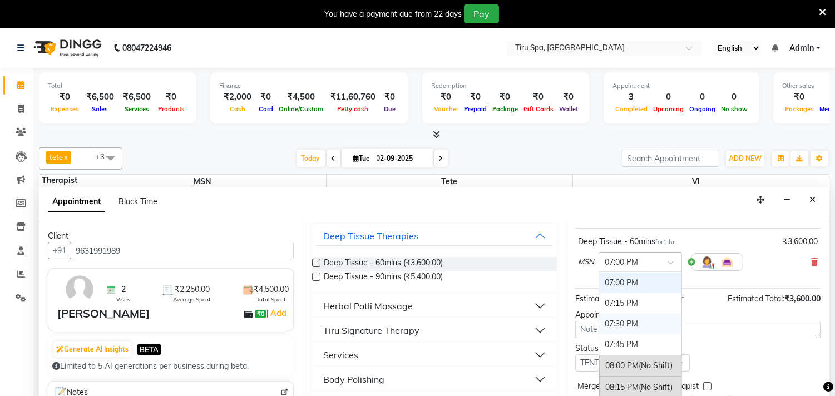
click at [631, 332] on div "07:30 PM" at bounding box center [640, 324] width 82 height 21
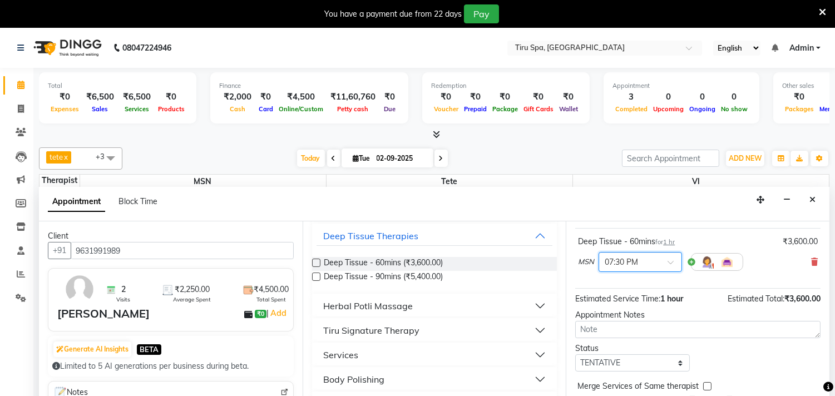
scroll to position [90, 0]
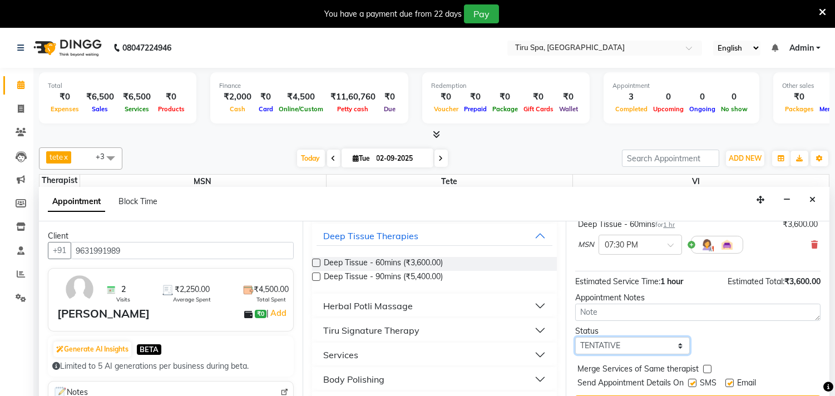
click at [674, 342] on select "Select TENTATIVE CONFIRM CHECK-IN UPCOMING" at bounding box center [632, 345] width 114 height 17
select select "check-in"
click at [575, 337] on select "Select TENTATIVE CONFIRM CHECK-IN UPCOMING" at bounding box center [632, 345] width 114 height 17
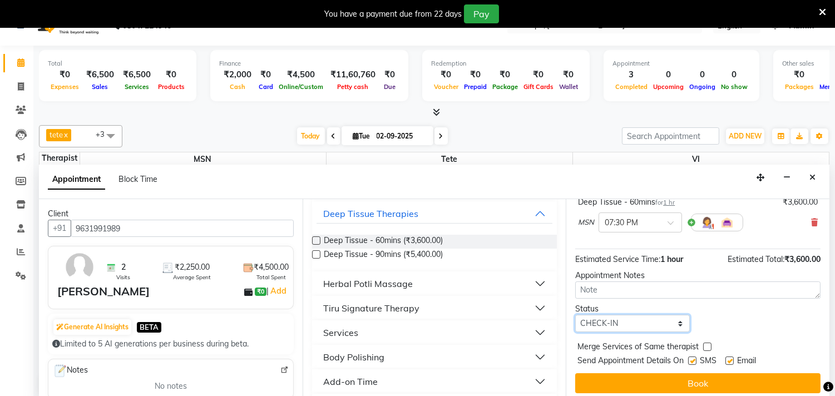
scroll to position [28, 0]
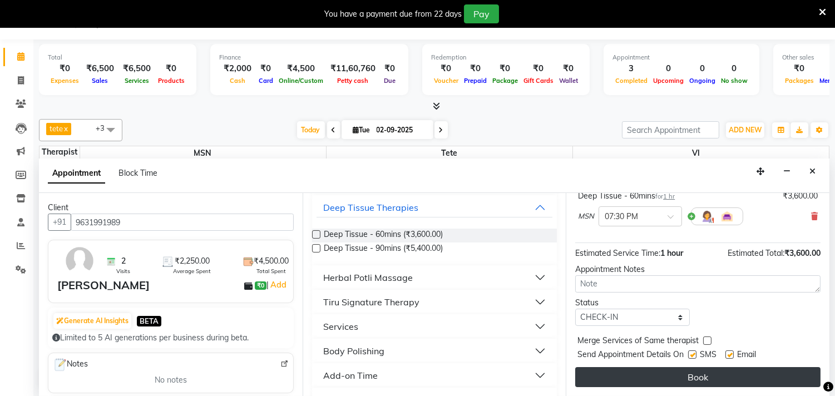
click at [696, 374] on button "Book" at bounding box center [697, 377] width 245 height 20
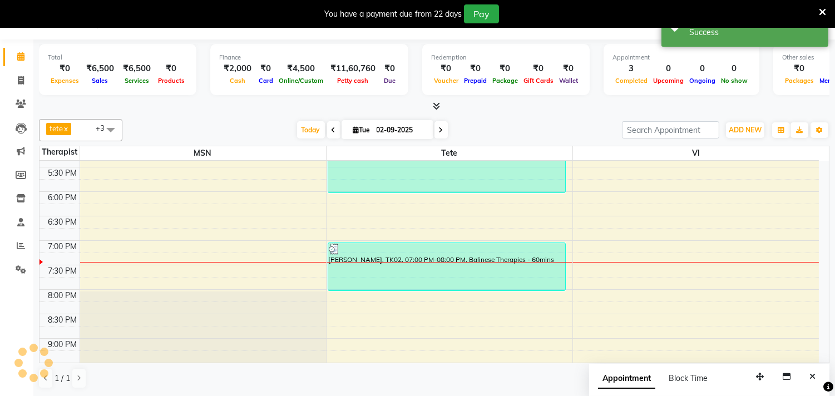
scroll to position [0, 0]
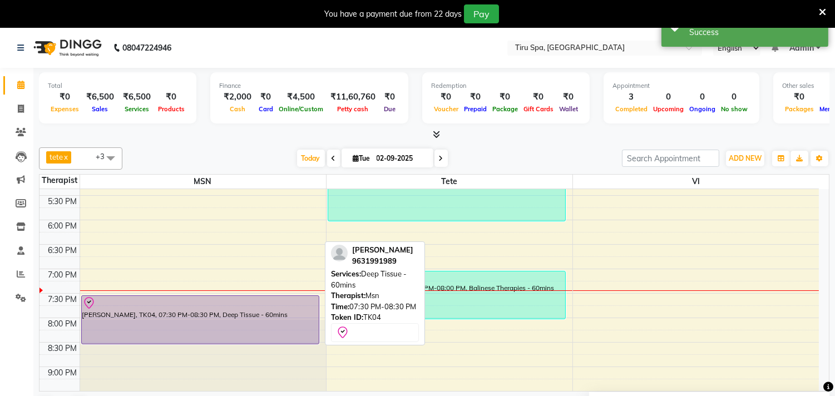
click at [244, 317] on div "angad, TK04, 07:30 PM-08:30 PM, Deep Tissue - 60mins" at bounding box center [201, 320] width 238 height 48
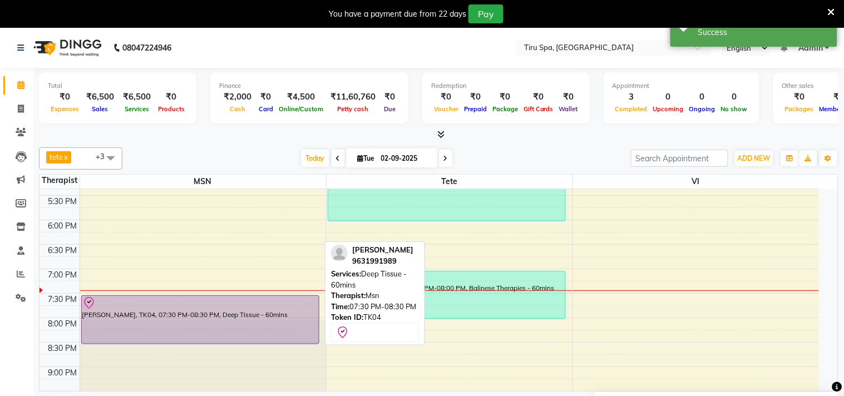
select select "8"
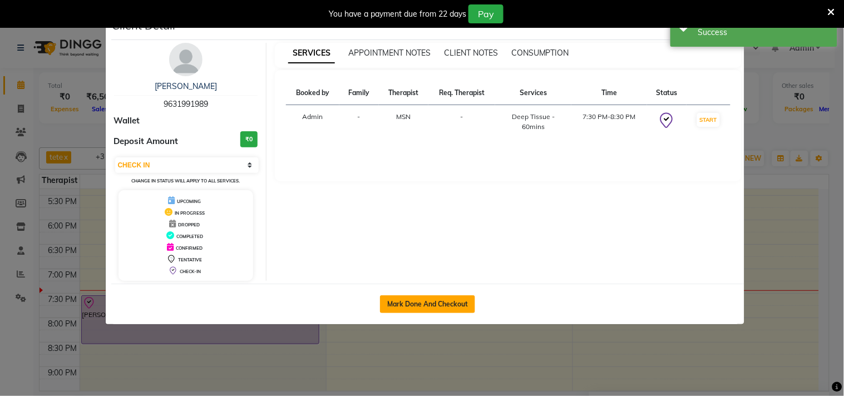
click at [446, 303] on button "Mark Done And Checkout" at bounding box center [427, 304] width 95 height 18
select select "service"
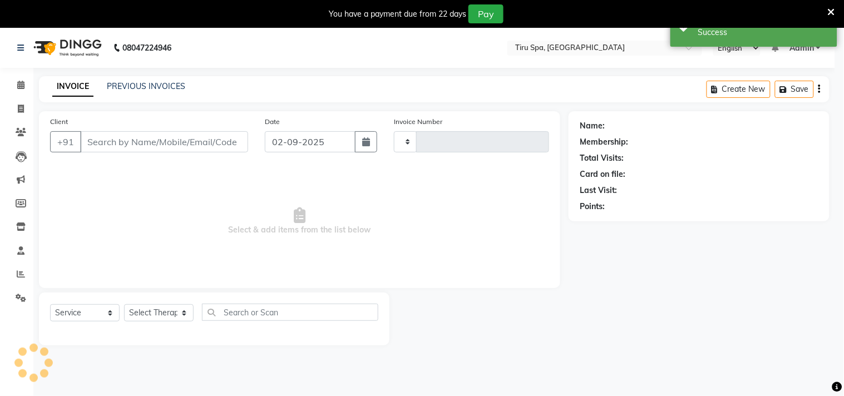
type input "0368"
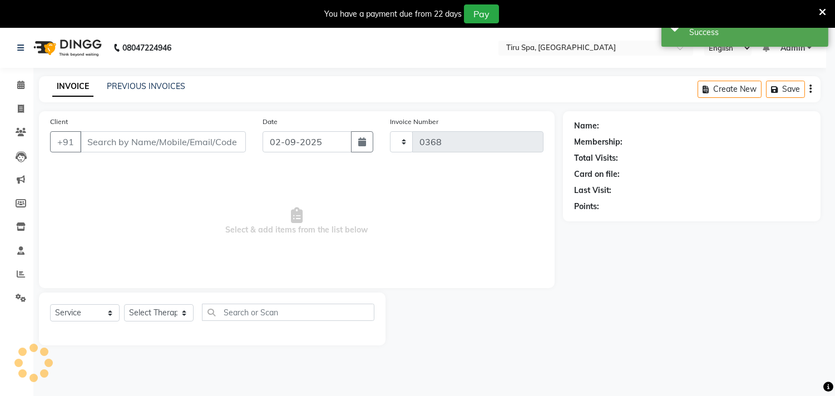
select select "722"
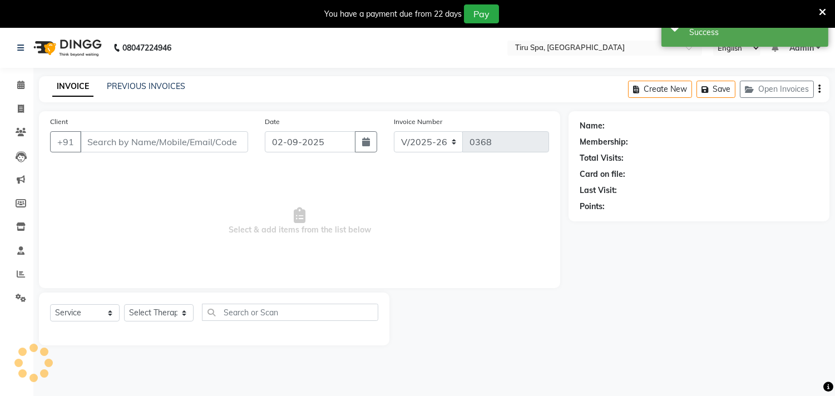
type input "9631991989"
select select "11017"
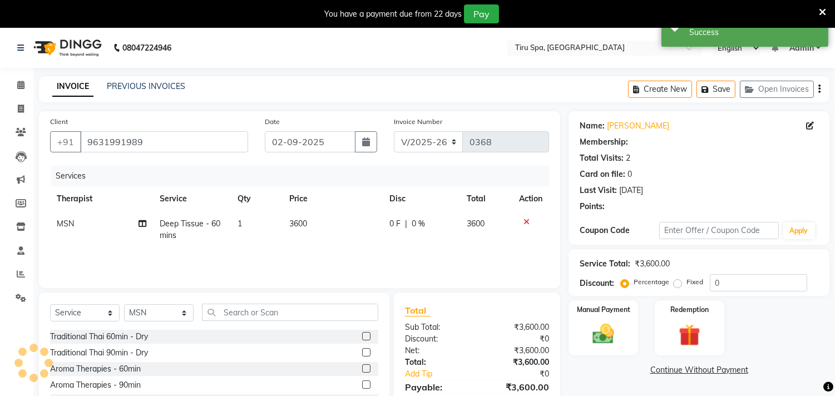
select select "1: Object"
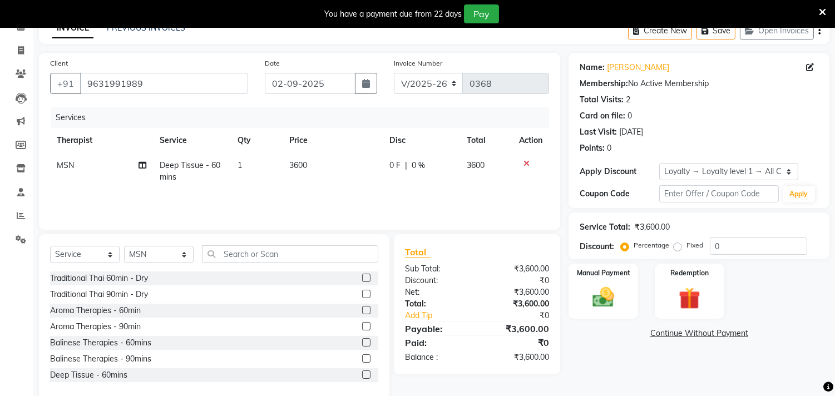
scroll to position [62, 0]
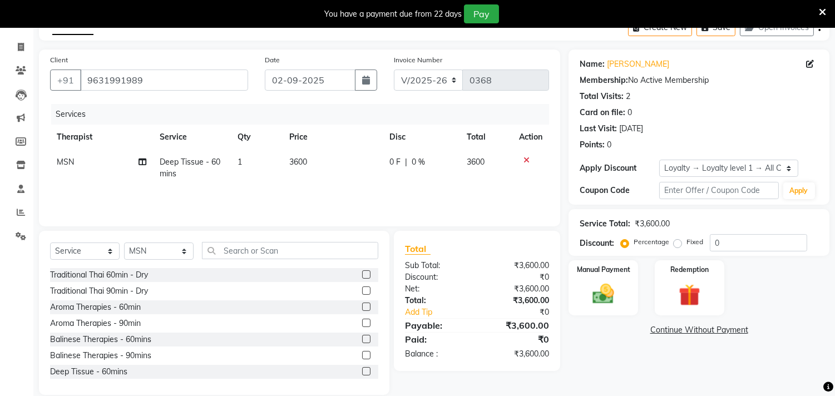
click at [686, 241] on label "Fixed" at bounding box center [694, 242] width 17 height 10
click at [676, 241] on input "Fixed" at bounding box center [680, 242] width 8 height 8
radio input "true"
click at [735, 241] on input "0" at bounding box center [758, 242] width 97 height 17
type input "0"
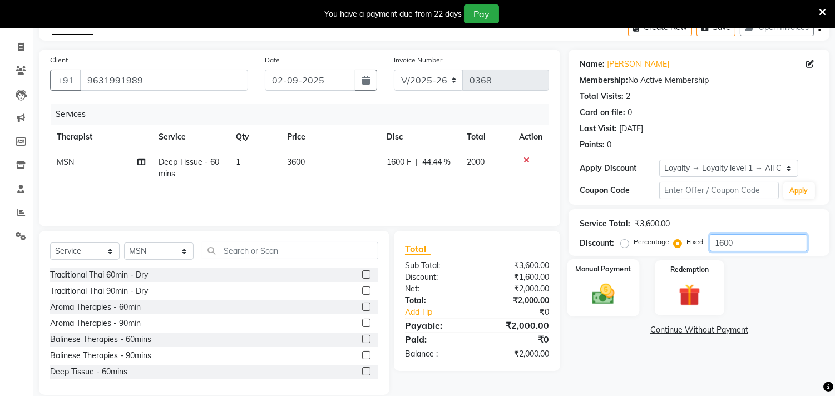
type input "1600"
click at [604, 270] on label "Manual Payment" at bounding box center [604, 269] width 56 height 11
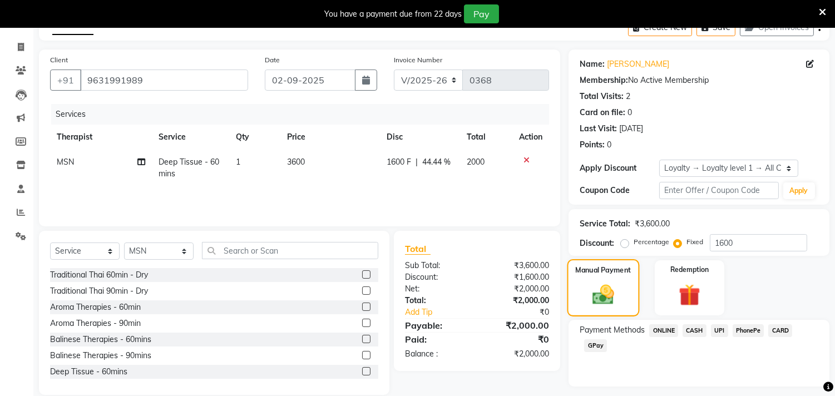
click at [599, 288] on img at bounding box center [603, 295] width 35 height 25
click at [722, 328] on span "UPI" at bounding box center [719, 330] width 17 height 13
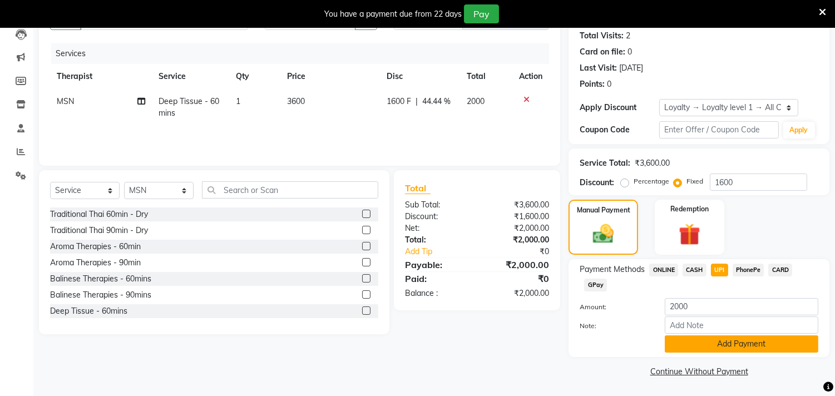
scroll to position [123, 0]
click at [747, 340] on button "Add Payment" at bounding box center [742, 343] width 154 height 17
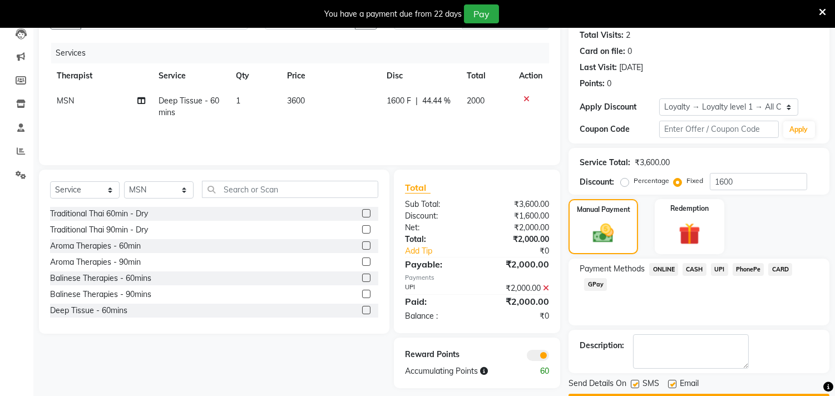
scroll to position [154, 0]
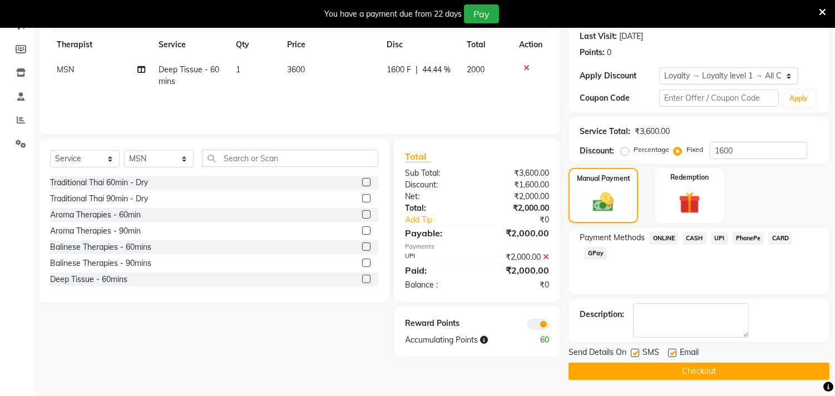
click at [679, 368] on button "Checkout" at bounding box center [698, 371] width 261 height 17
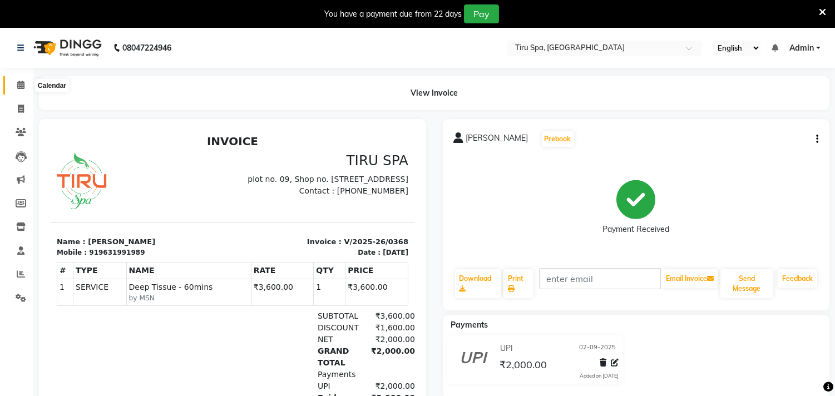
click at [19, 85] on icon at bounding box center [20, 85] width 7 height 8
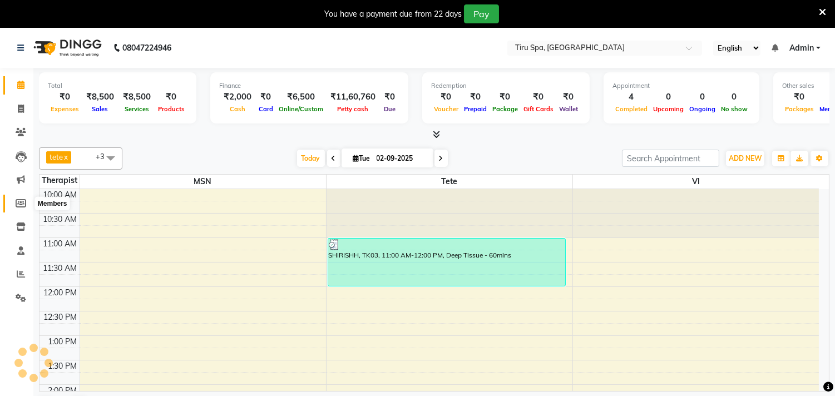
click at [22, 202] on icon at bounding box center [21, 203] width 11 height 8
select select
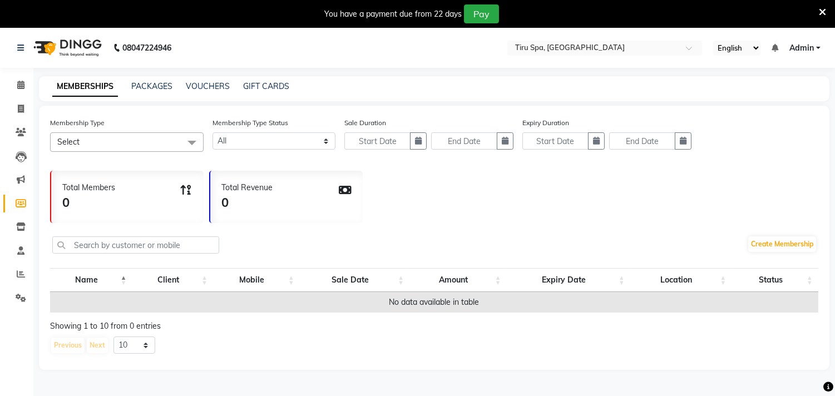
click at [195, 140] on span at bounding box center [192, 142] width 22 height 21
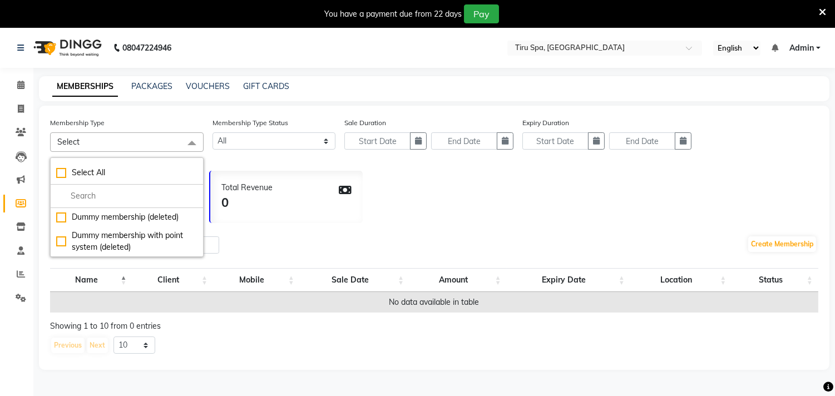
click at [282, 14] on div "You have a payment due from 22 days Pay" at bounding box center [411, 13] width 814 height 19
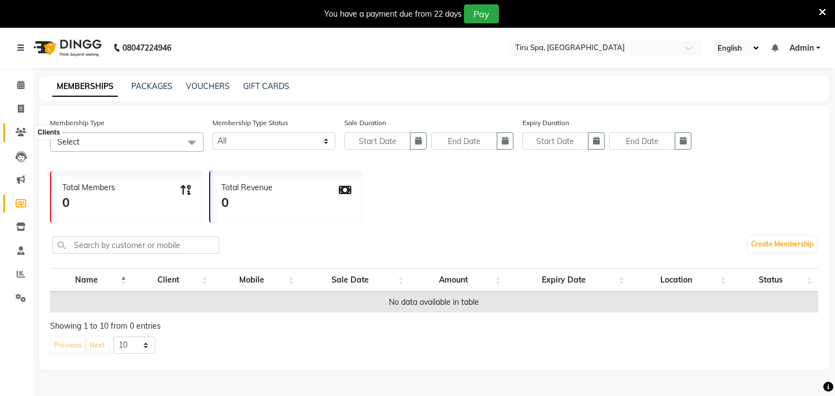
click at [21, 131] on icon at bounding box center [21, 132] width 11 height 8
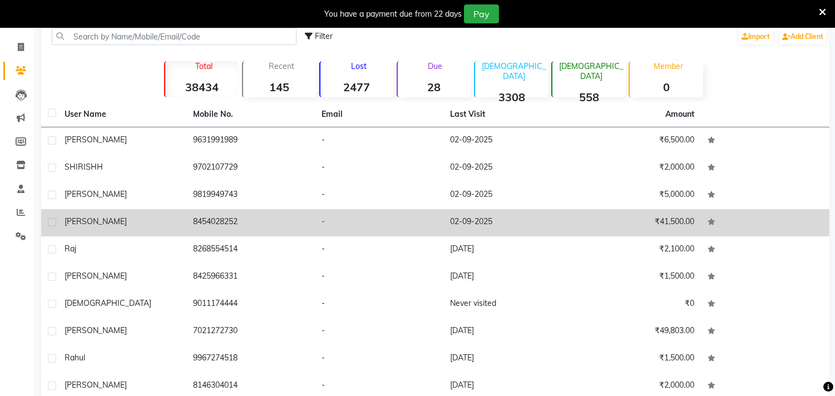
scroll to position [113, 0]
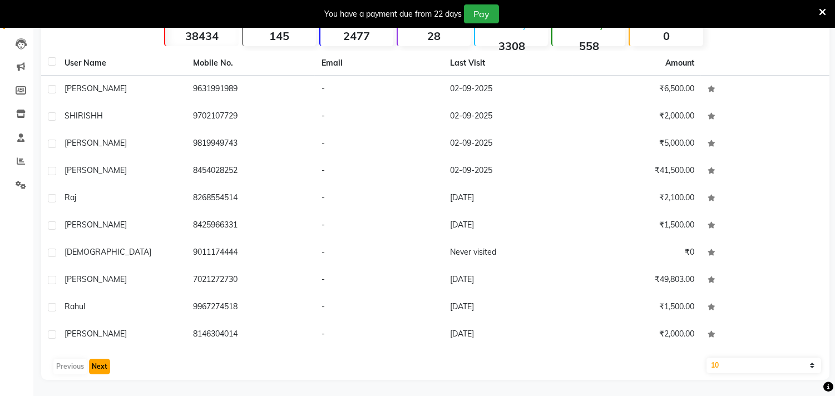
click at [104, 364] on button "Next" at bounding box center [99, 367] width 21 height 16
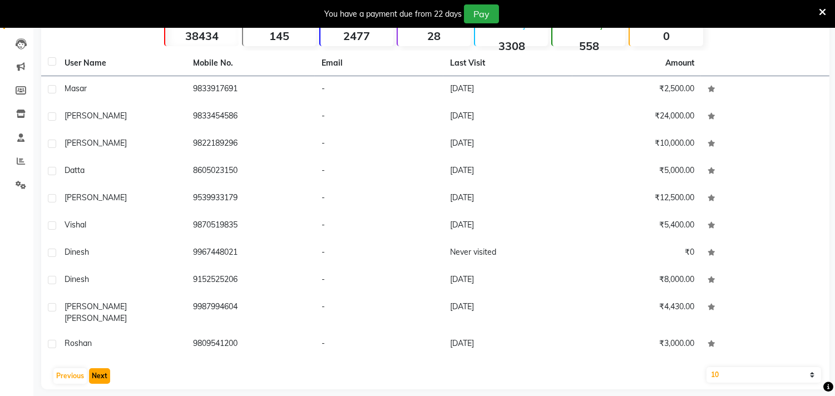
click at [98, 368] on button "Next" at bounding box center [99, 376] width 21 height 16
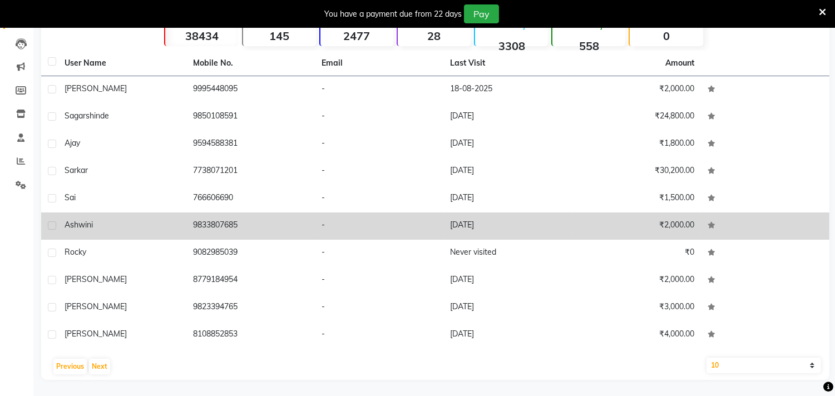
click at [125, 224] on div "Ashwini" at bounding box center [122, 225] width 115 height 12
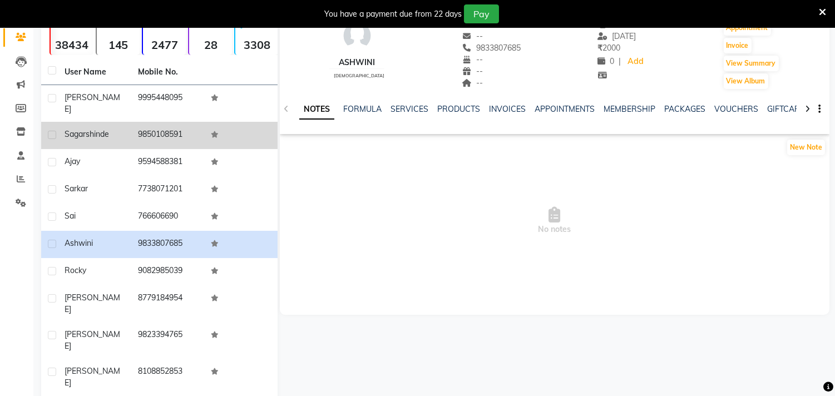
scroll to position [104, 0]
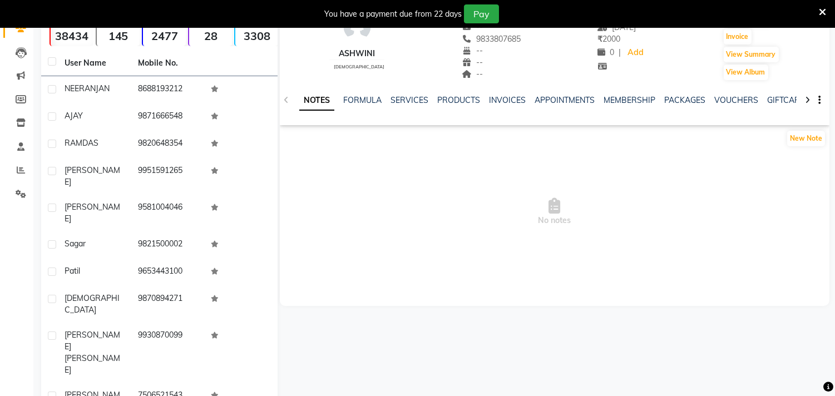
scroll to position [0, 0]
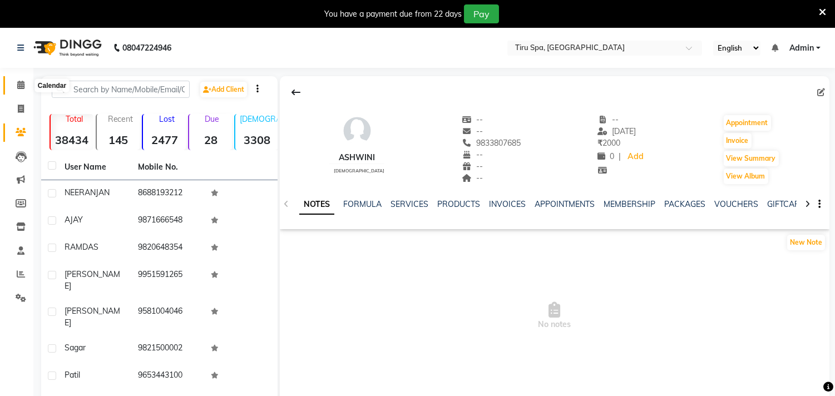
click at [17, 91] on span at bounding box center [20, 85] width 19 height 13
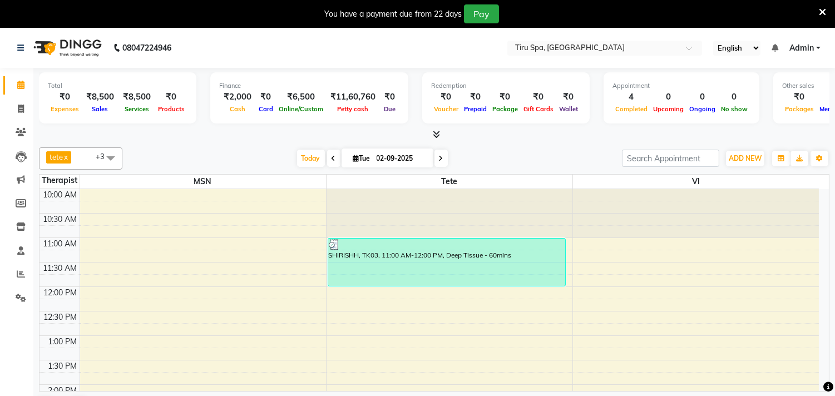
click at [12, 48] on nav "08047224946 Select Location × Tiru Spa, Belapur English ENGLISH Español العربية…" at bounding box center [417, 48] width 835 height 40
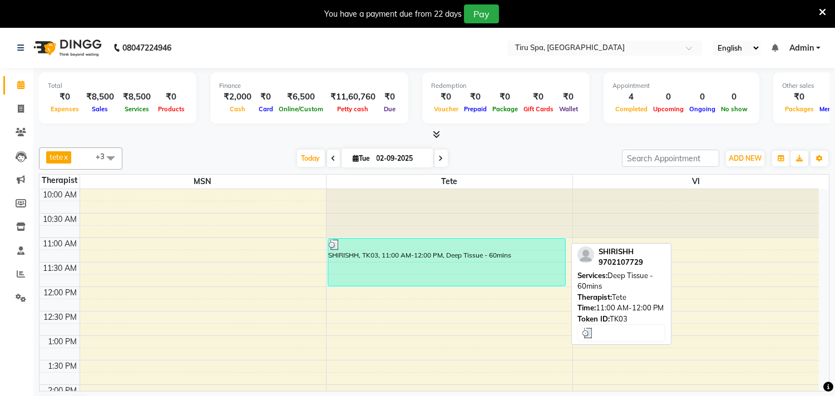
click at [464, 263] on div "SHIRISHH, TK03, 11:00 AM-12:00 PM, Deep Tissue - 60mins" at bounding box center [447, 262] width 238 height 47
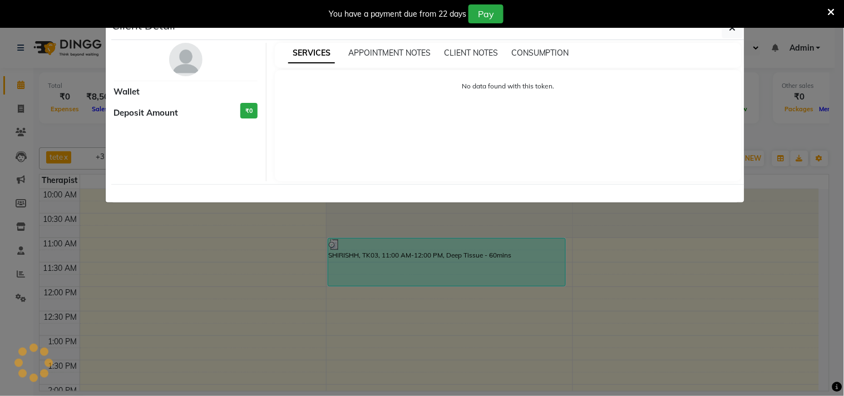
select select "3"
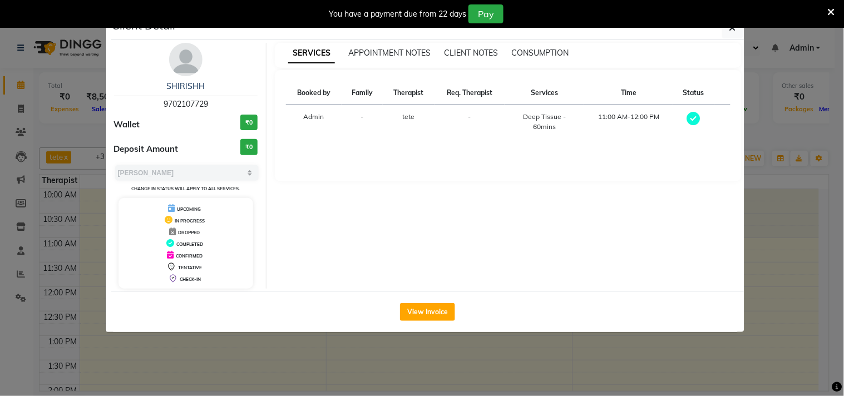
click at [366, 359] on ngb-modal-window "Client Detail SHIRISHH 9702107729 Wallet ₹0 Deposit Amount ₹0 Select MARK DONE …" at bounding box center [422, 198] width 844 height 396
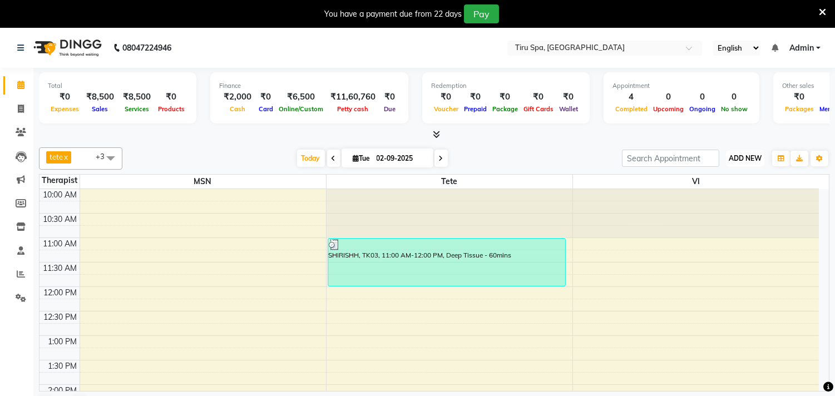
click at [741, 154] on span "ADD NEW" at bounding box center [745, 158] width 33 height 8
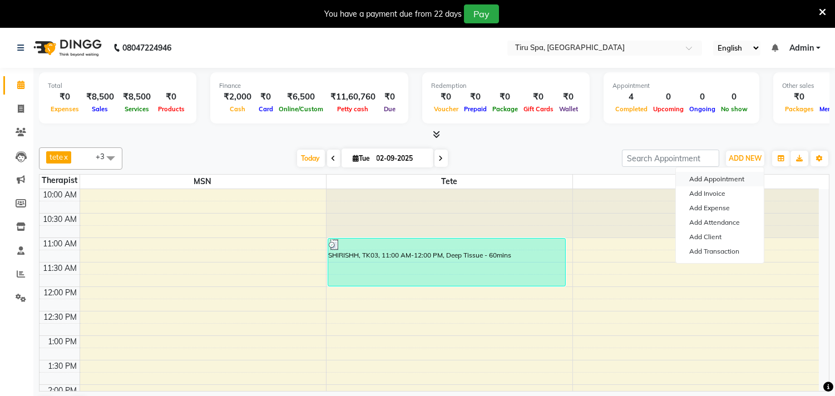
click at [724, 177] on button "Add Appointment" at bounding box center [720, 179] width 88 height 14
select select "tentative"
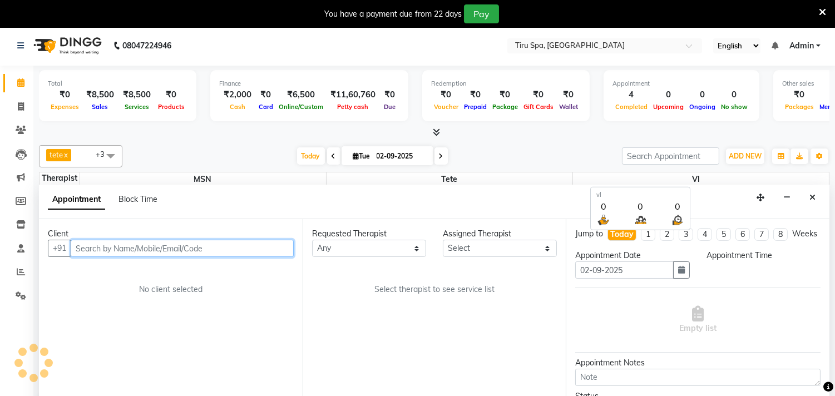
select select "660"
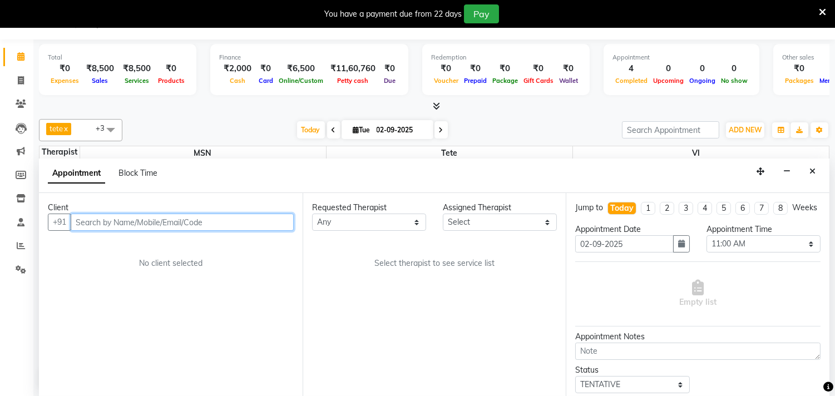
click at [217, 220] on input "text" at bounding box center [182, 222] width 223 height 17
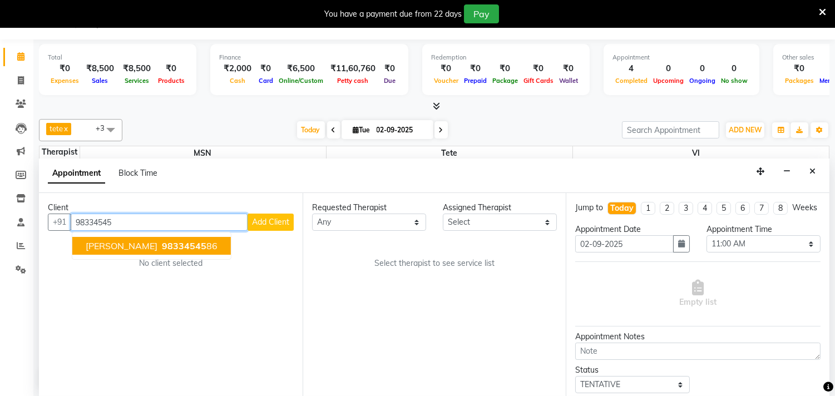
click at [162, 241] on span "98334545" at bounding box center [184, 245] width 44 height 11
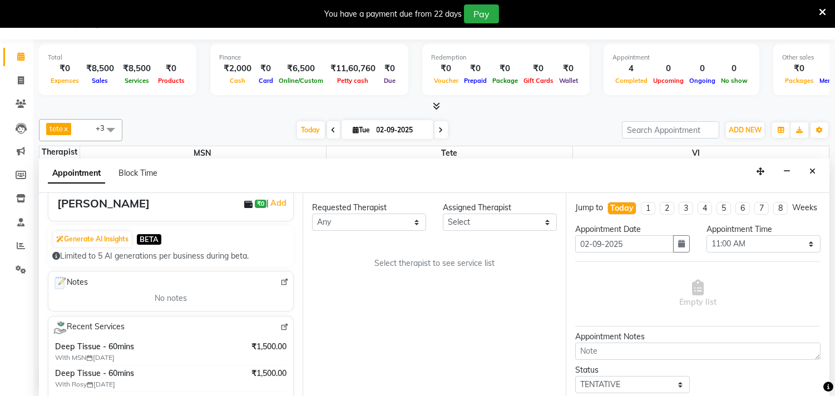
scroll to position [0, 0]
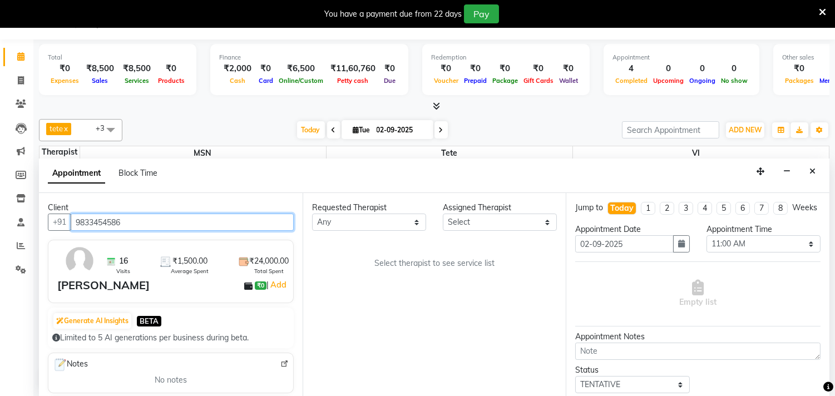
type input "9833454586"
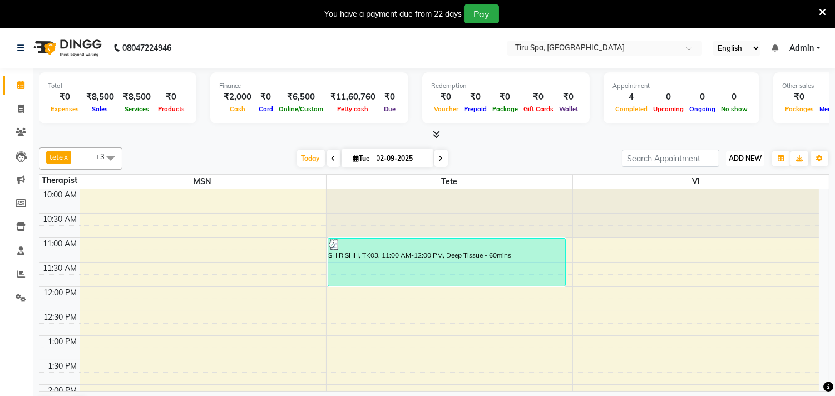
click at [748, 157] on span "ADD NEW" at bounding box center [745, 158] width 33 height 8
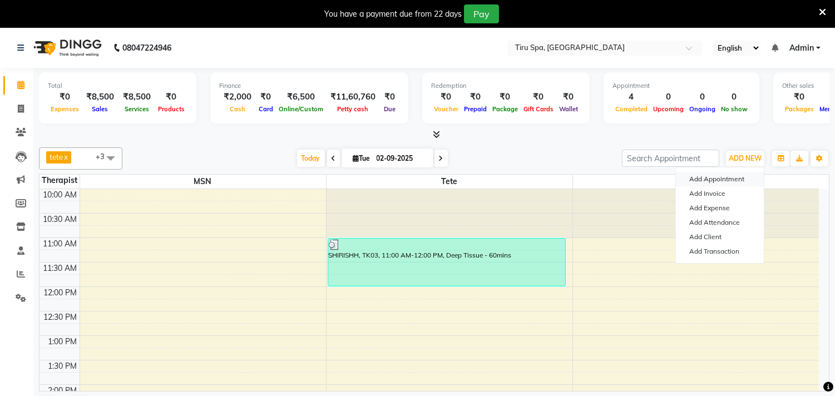
click at [700, 180] on button "Add Appointment" at bounding box center [720, 179] width 88 height 14
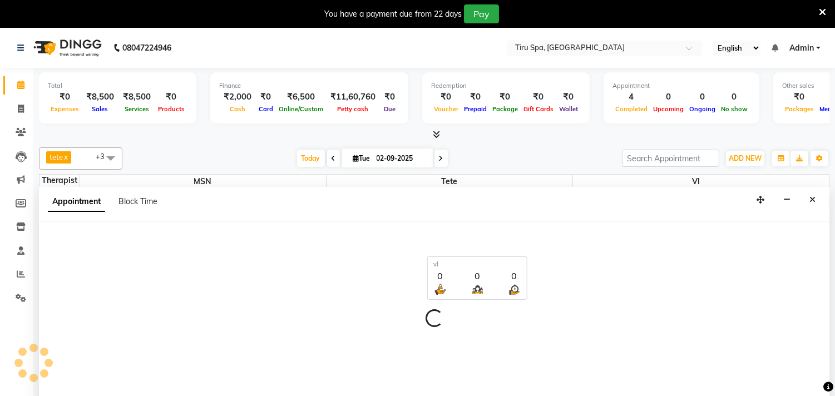
select select "660"
select select "tentative"
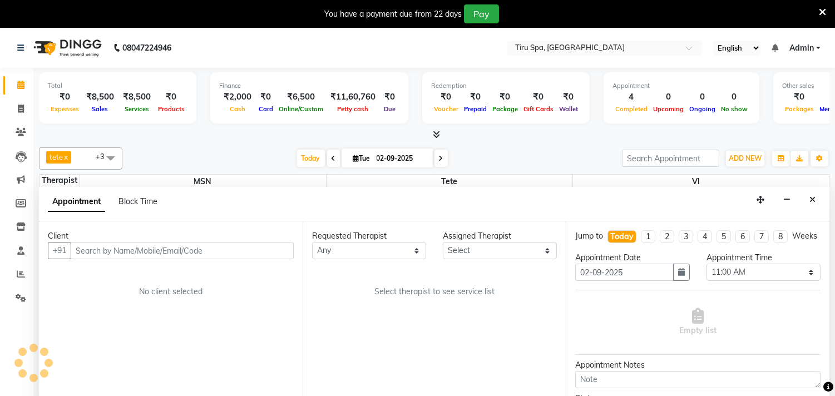
scroll to position [28, 0]
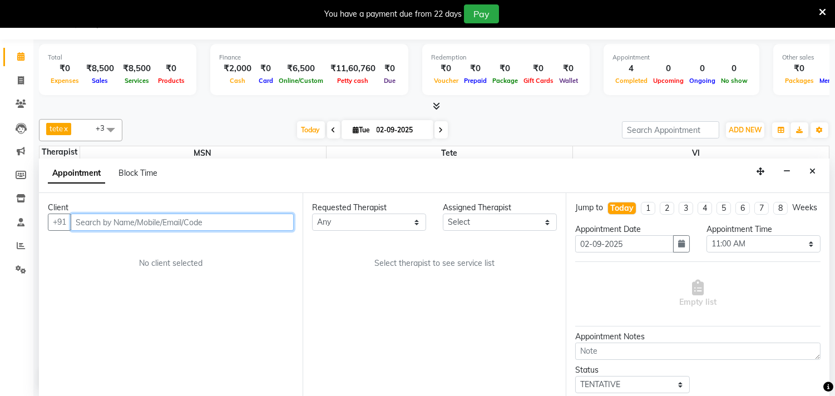
click at [121, 223] on input "text" at bounding box center [182, 222] width 223 height 17
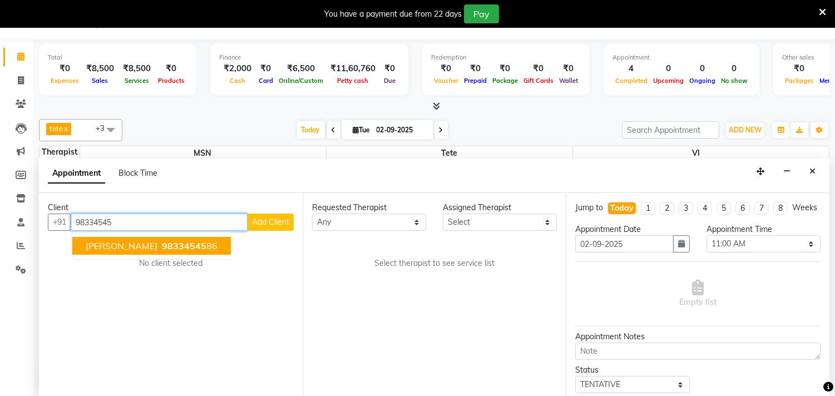
click at [162, 249] on span "98334545" at bounding box center [184, 245] width 44 height 11
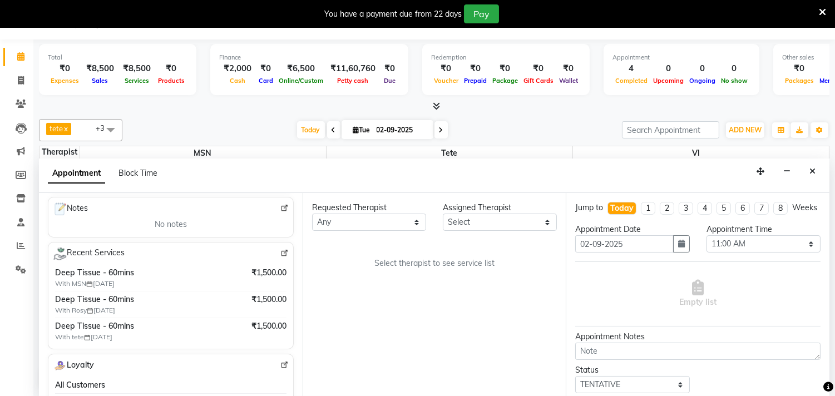
scroll to position [185, 0]
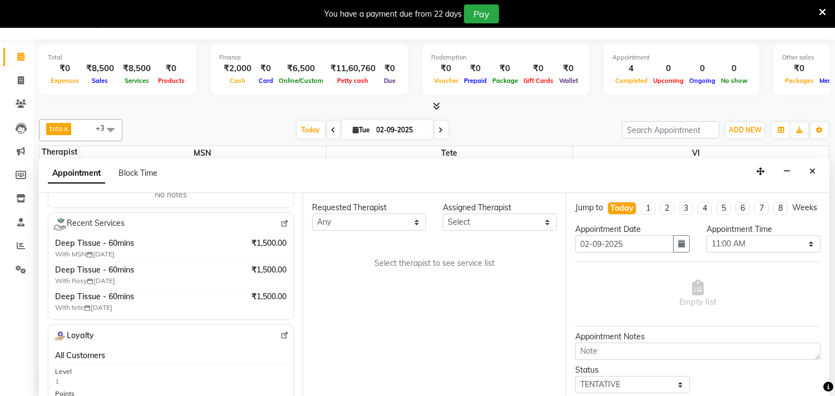
type input "9833454586"
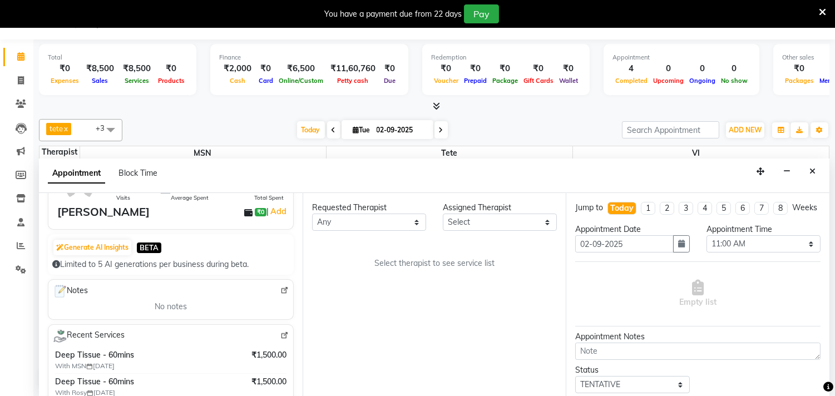
scroll to position [0, 0]
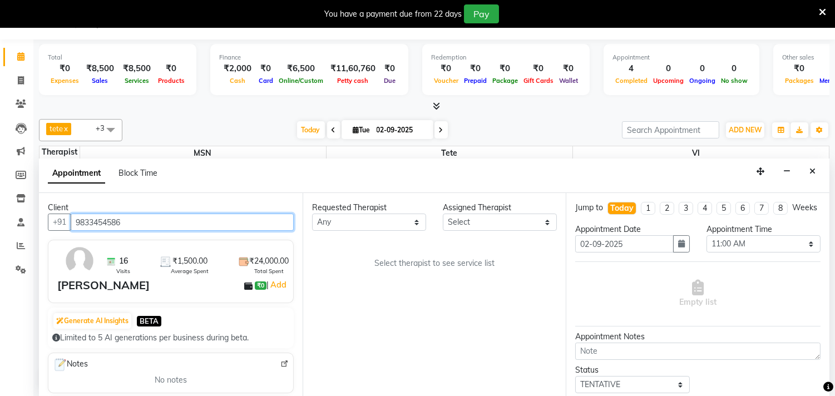
click at [98, 221] on input "9833454586" at bounding box center [182, 222] width 223 height 17
click at [100, 220] on input "9833454586" at bounding box center [182, 222] width 223 height 17
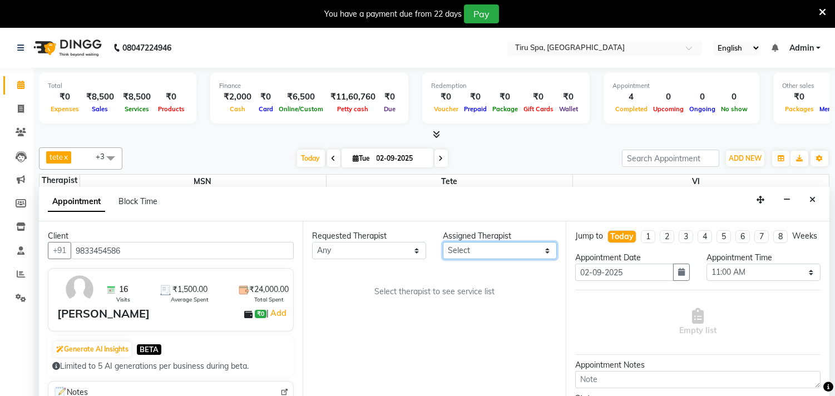
click at [547, 251] on select "Select [PERSON_NAME] MSN Rosy [PERSON_NAME] tete vl" at bounding box center [500, 250] width 114 height 17
select select "69855"
click at [443, 242] on select "Select [PERSON_NAME] MSN Rosy [PERSON_NAME] tete vl" at bounding box center [500, 250] width 114 height 17
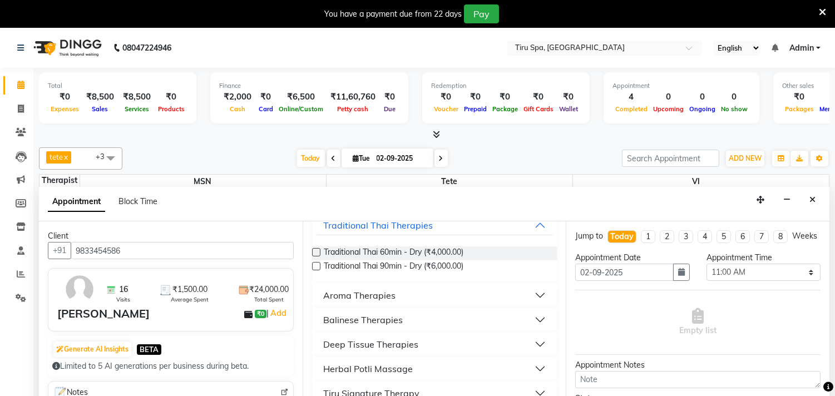
scroll to position [123, 0]
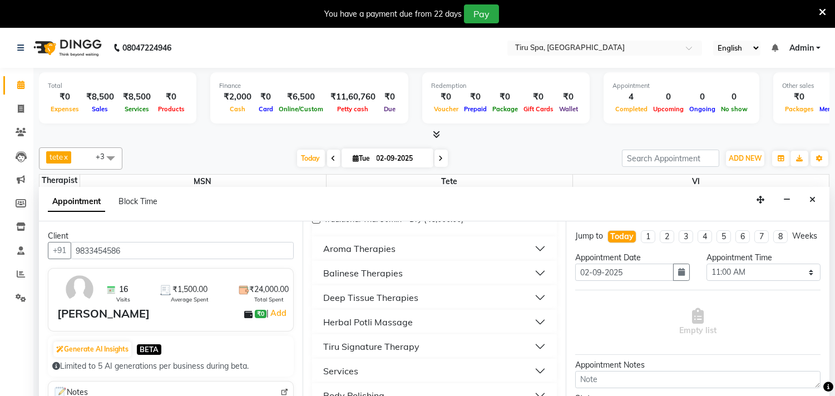
click at [374, 296] on div "Deep Tissue Therapies" at bounding box center [370, 297] width 95 height 13
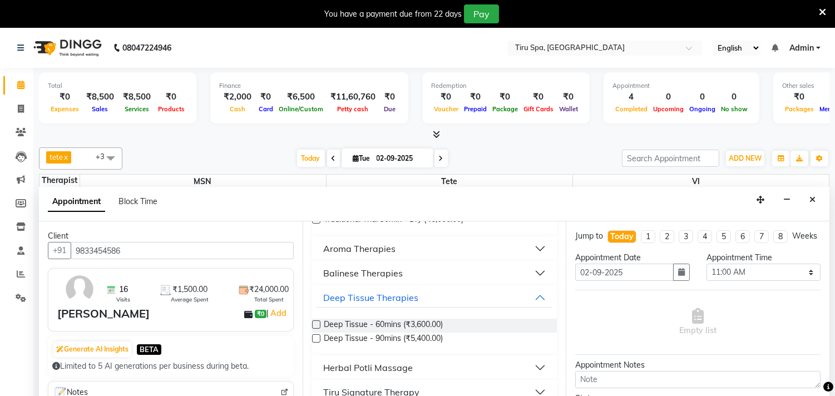
click at [316, 323] on label at bounding box center [316, 324] width 8 height 8
click at [316, 323] on input "checkbox" at bounding box center [315, 325] width 7 height 7
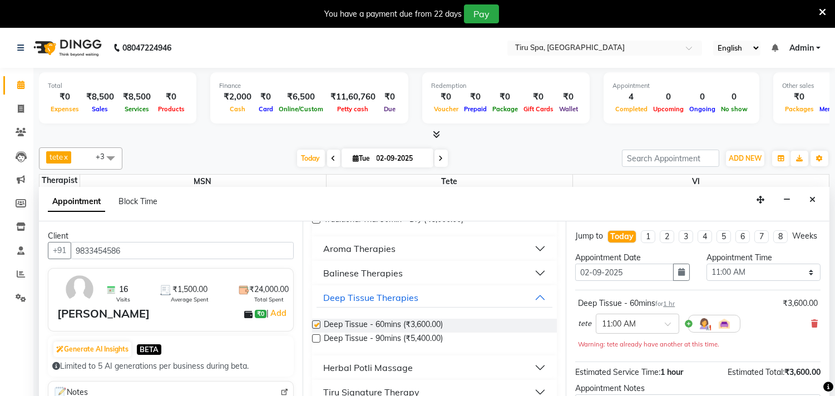
checkbox input "false"
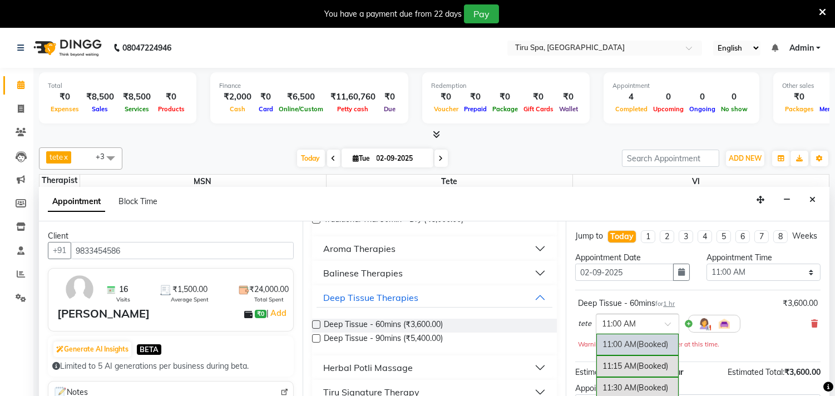
click at [669, 333] on span at bounding box center [672, 327] width 14 height 12
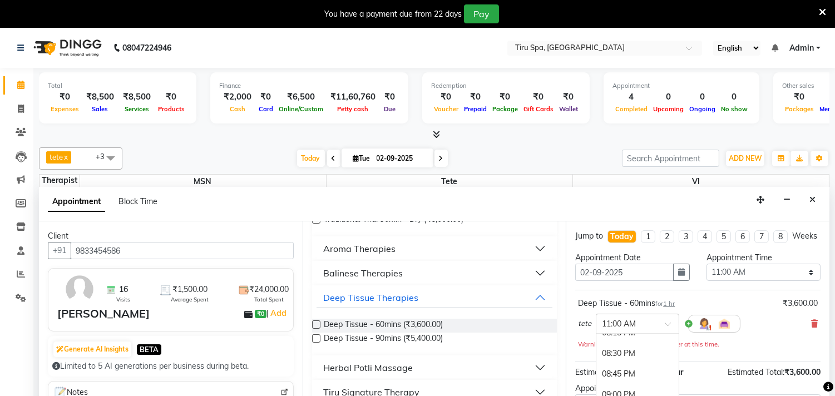
scroll to position [810, 0]
click at [645, 329] on input "text" at bounding box center [626, 323] width 49 height 12
click at [630, 329] on input "text" at bounding box center [626, 323] width 49 height 12
click at [627, 329] on input "text" at bounding box center [626, 323] width 49 height 12
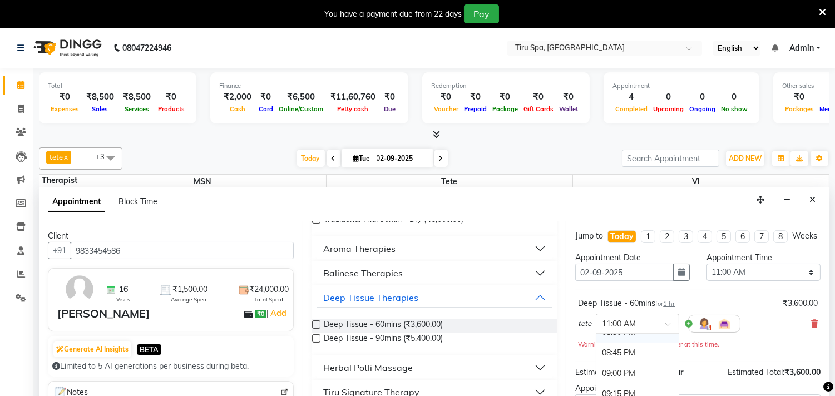
click at [620, 329] on input "text" at bounding box center [626, 323] width 49 height 12
click at [619, 329] on input "text" at bounding box center [626, 323] width 49 height 12
type input "08:30"
click at [623, 354] on div "08:30 PM" at bounding box center [637, 344] width 82 height 21
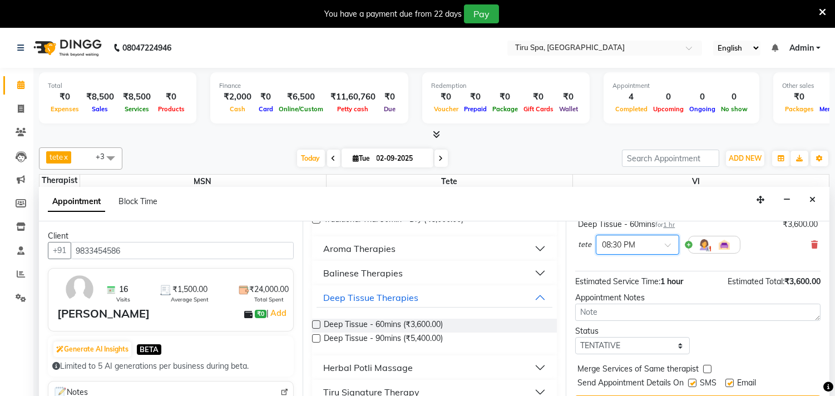
scroll to position [90, 0]
click at [679, 345] on select "Select TENTATIVE CONFIRM CHECK-IN UPCOMING" at bounding box center [632, 345] width 114 height 17
select select "check-in"
click at [575, 337] on select "Select TENTATIVE CONFIRM CHECK-IN UPCOMING" at bounding box center [632, 345] width 114 height 17
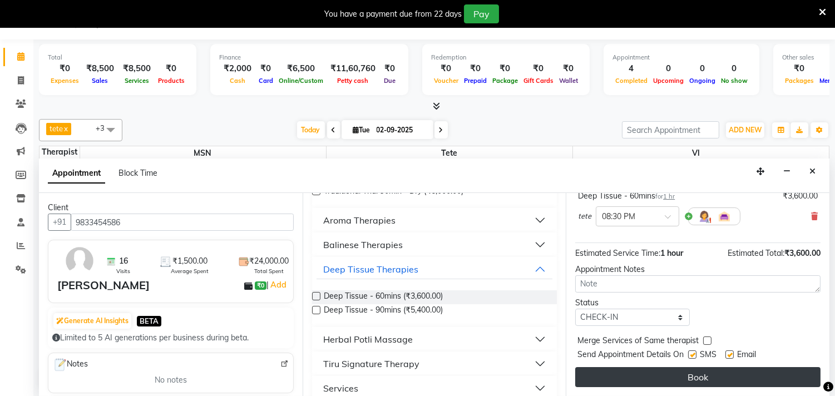
click at [685, 378] on button "Book" at bounding box center [697, 377] width 245 height 20
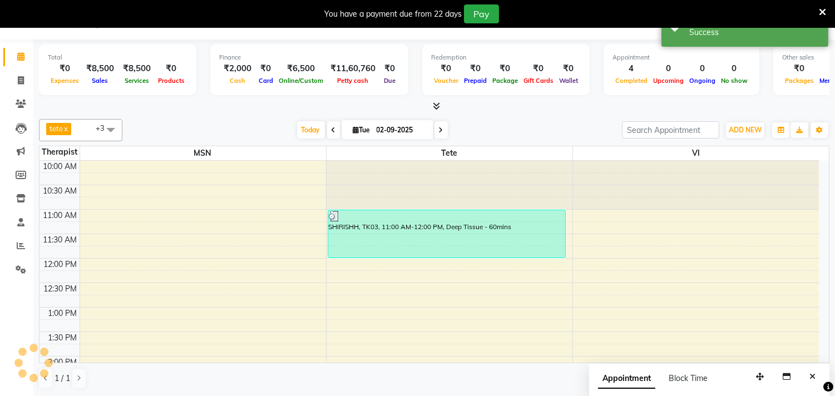
scroll to position [0, 0]
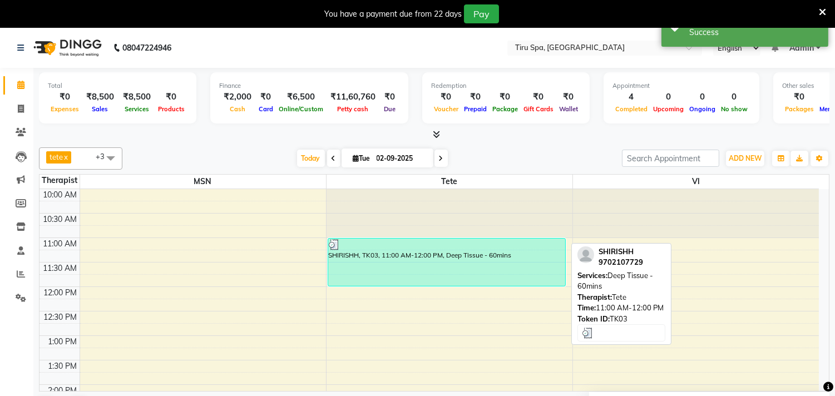
click at [404, 264] on div "SHIRISHH, TK03, 11:00 AM-12:00 PM, Deep Tissue - 60mins" at bounding box center [447, 262] width 238 height 47
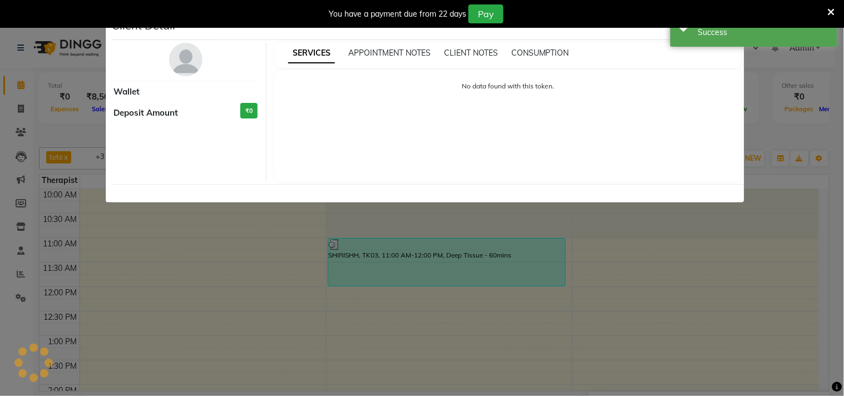
select select "3"
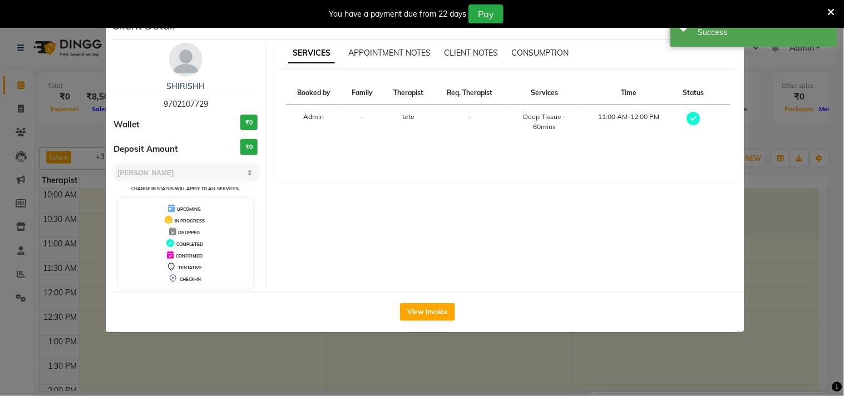
click at [769, 241] on ngb-modal-window "Client Detail SHIRISHH 9702107729 Wallet ₹0 Deposit Amount ₹0 Select MARK DONE …" at bounding box center [422, 198] width 844 height 396
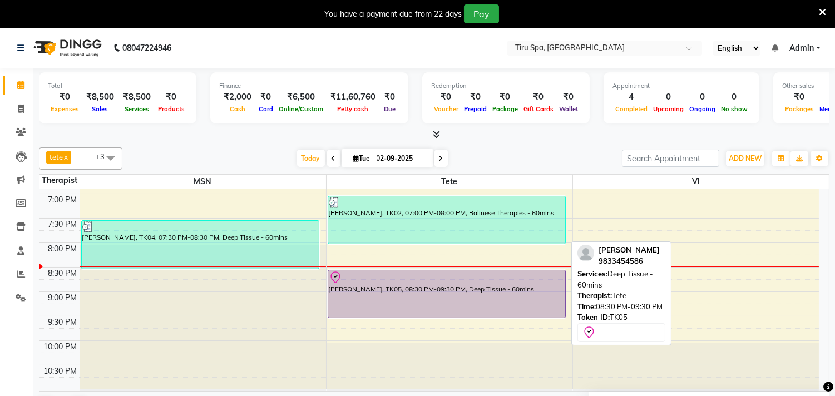
scroll to position [436, 0]
click at [390, 286] on div "sumit singh, TK05, 08:30 PM-09:30 PM, Deep Tissue - 60mins" at bounding box center [447, 293] width 238 height 47
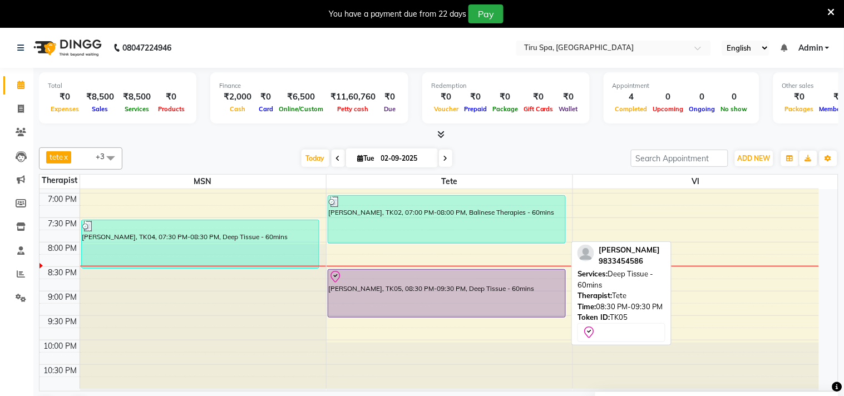
select select "8"
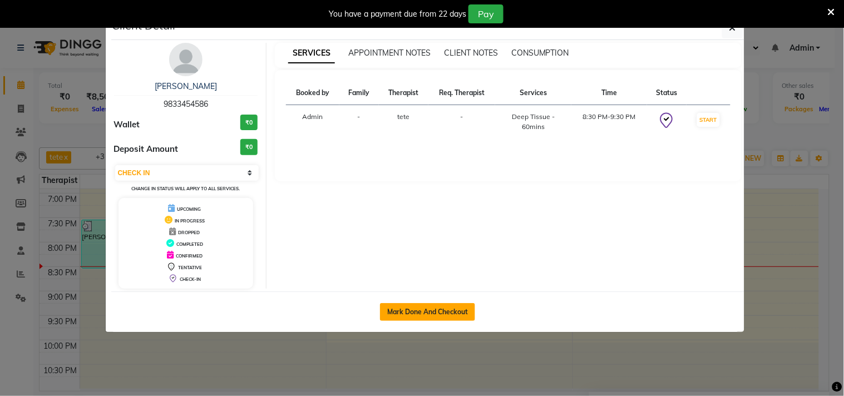
click at [432, 310] on button "Mark Done And Checkout" at bounding box center [427, 312] width 95 height 18
select select "service"
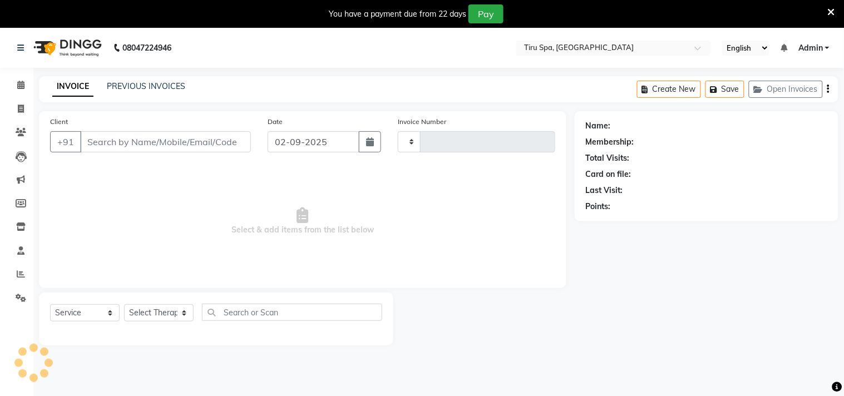
type input "0369"
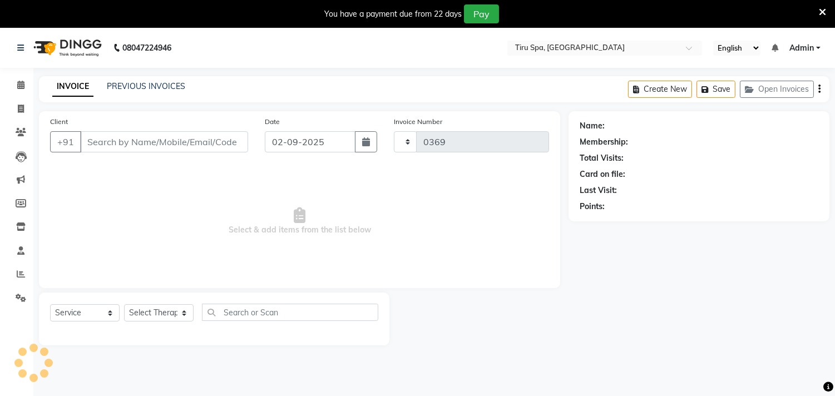
select select "722"
type input "9833454586"
select select "69855"
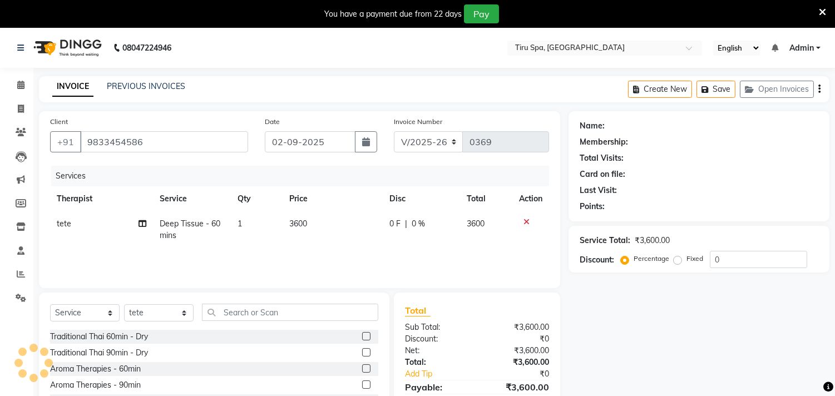
select select "1: Object"
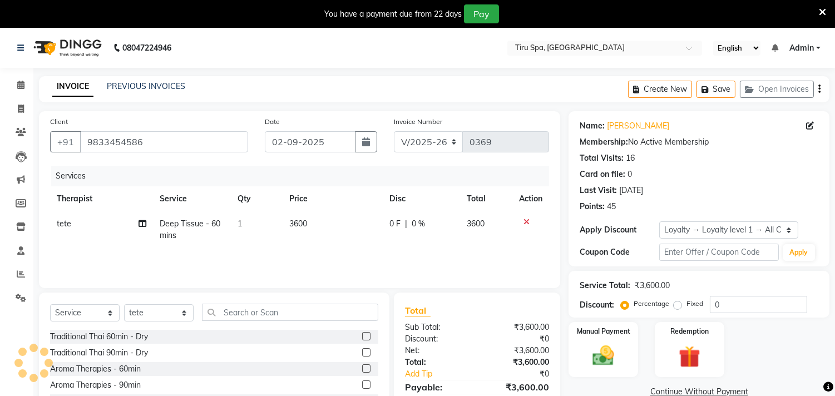
scroll to position [62, 0]
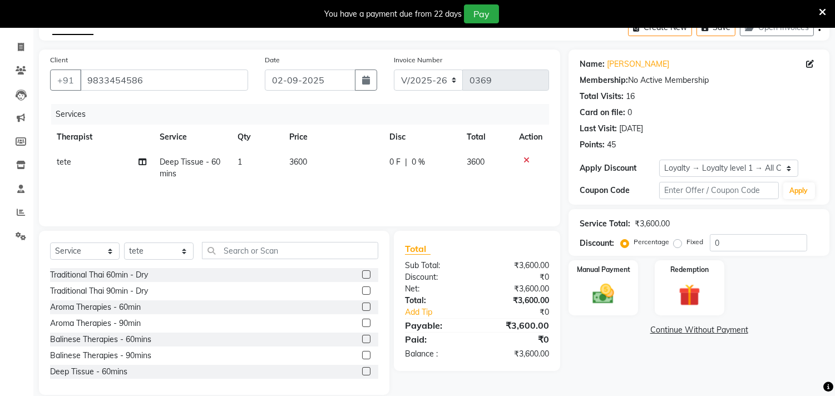
click at [686, 241] on label "Fixed" at bounding box center [694, 242] width 17 height 10
click at [679, 241] on input "Fixed" at bounding box center [680, 242] width 8 height 8
radio input "true"
click at [739, 243] on input "0" at bounding box center [758, 242] width 97 height 17
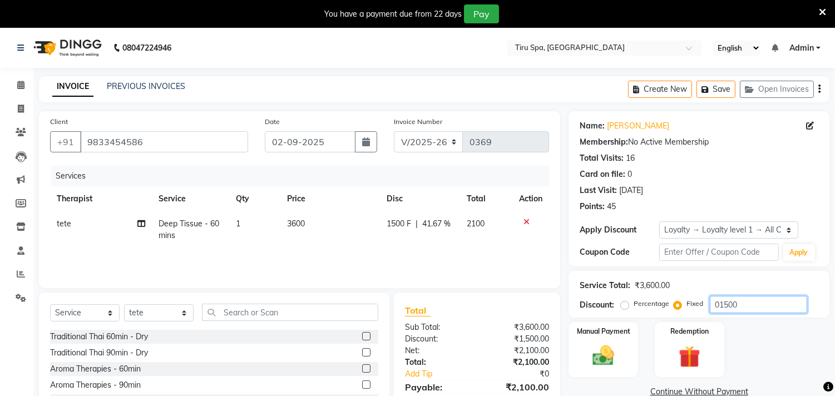
scroll to position [77, 0]
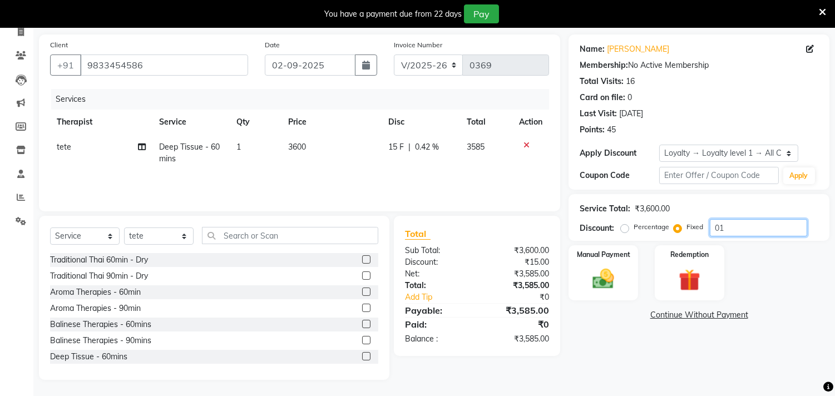
type input "0"
type input "2100"
click at [600, 273] on img at bounding box center [603, 279] width 37 height 26
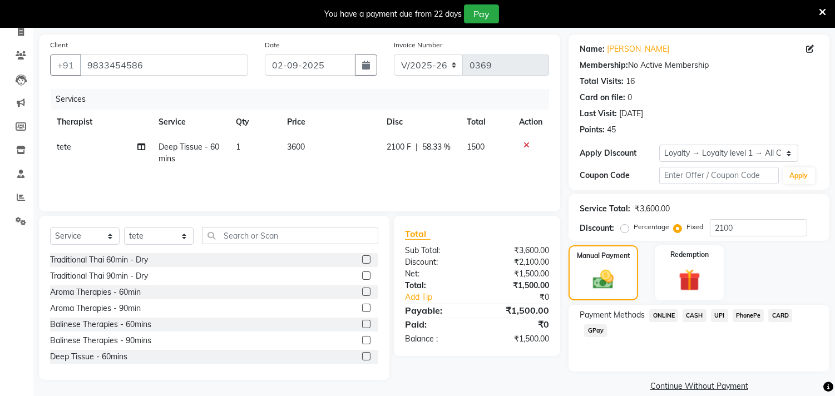
click at [718, 314] on span "UPI" at bounding box center [719, 315] width 17 height 13
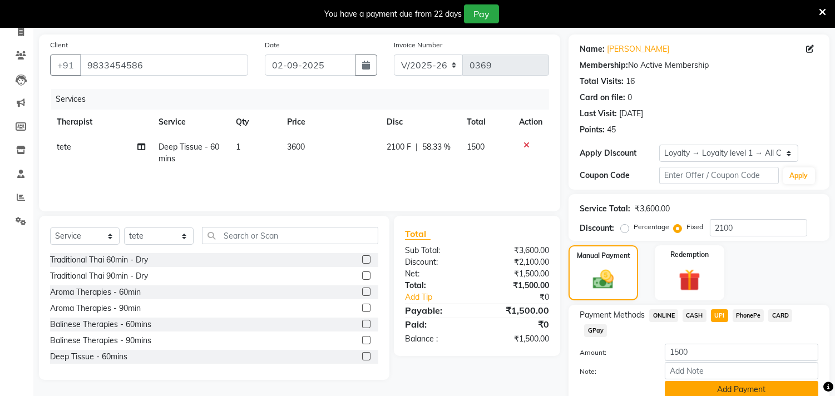
scroll to position [123, 0]
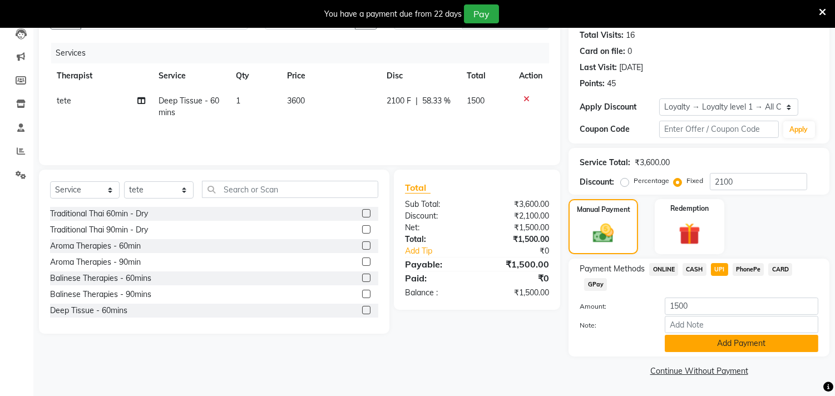
click at [722, 340] on button "Add Payment" at bounding box center [742, 343] width 154 height 17
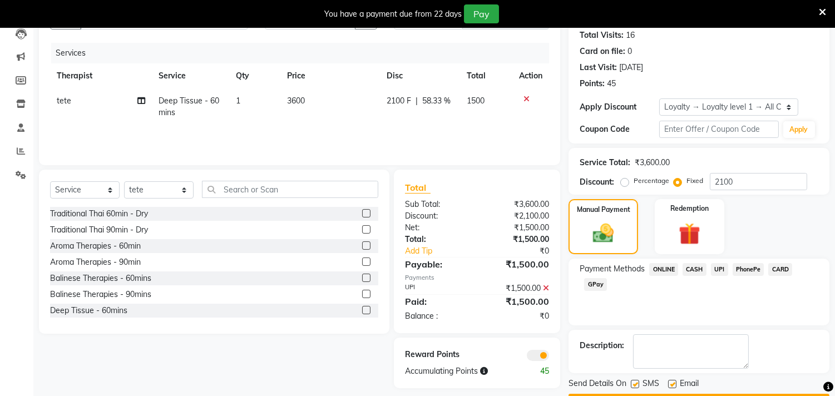
scroll to position [154, 0]
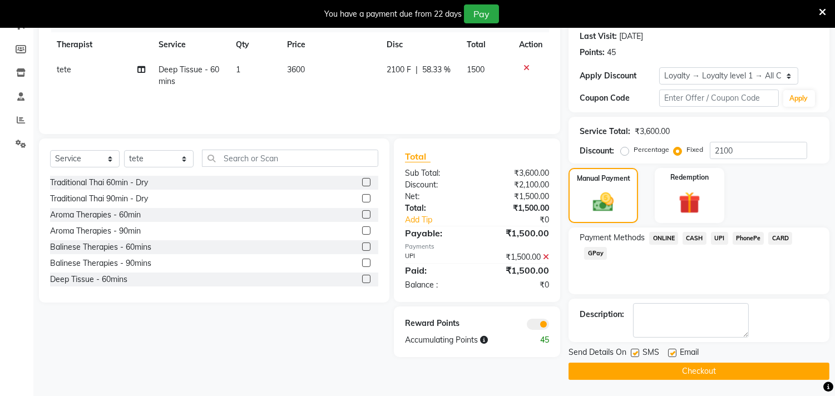
click at [686, 366] on button "Checkout" at bounding box center [698, 371] width 261 height 17
